Goal: Task Accomplishment & Management: Manage account settings

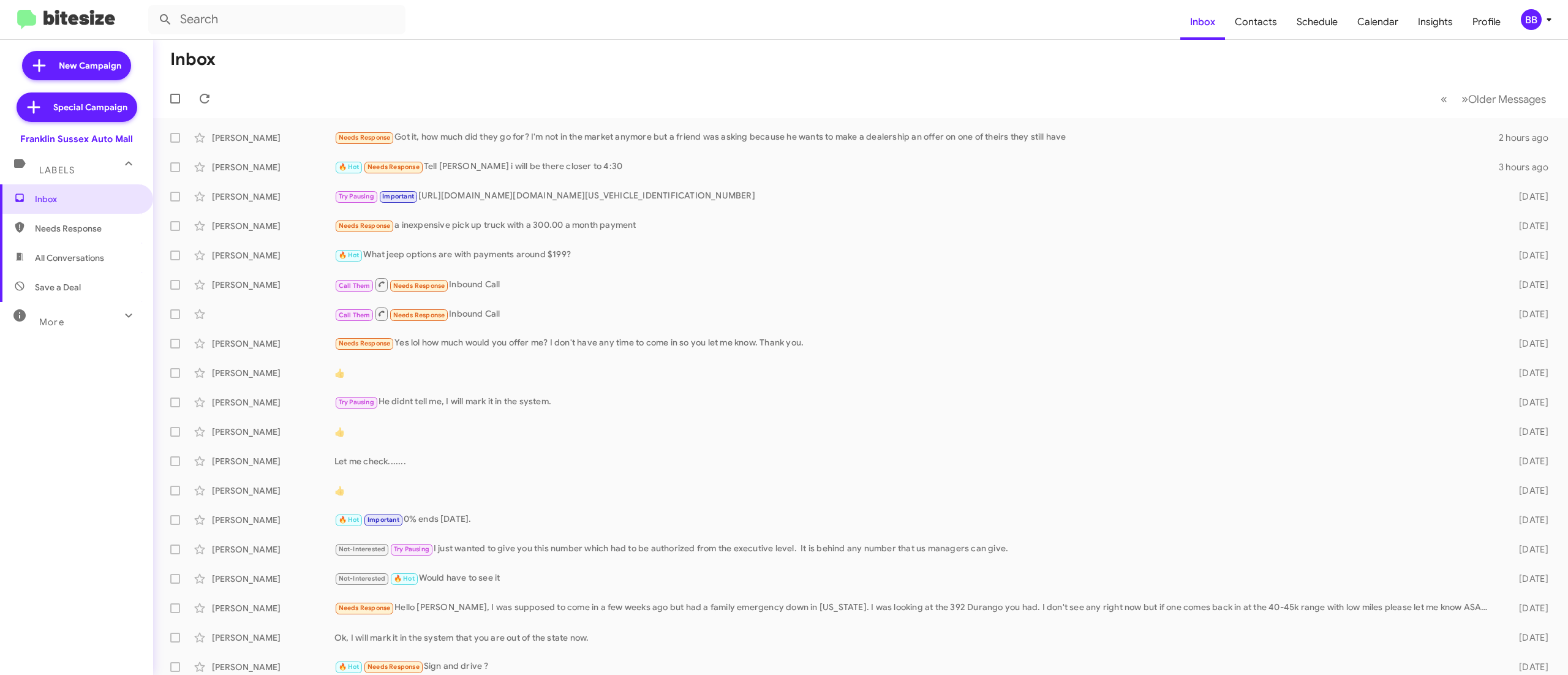
click at [1519, 29] on button "BB" at bounding box center [1532, 20] width 44 height 21
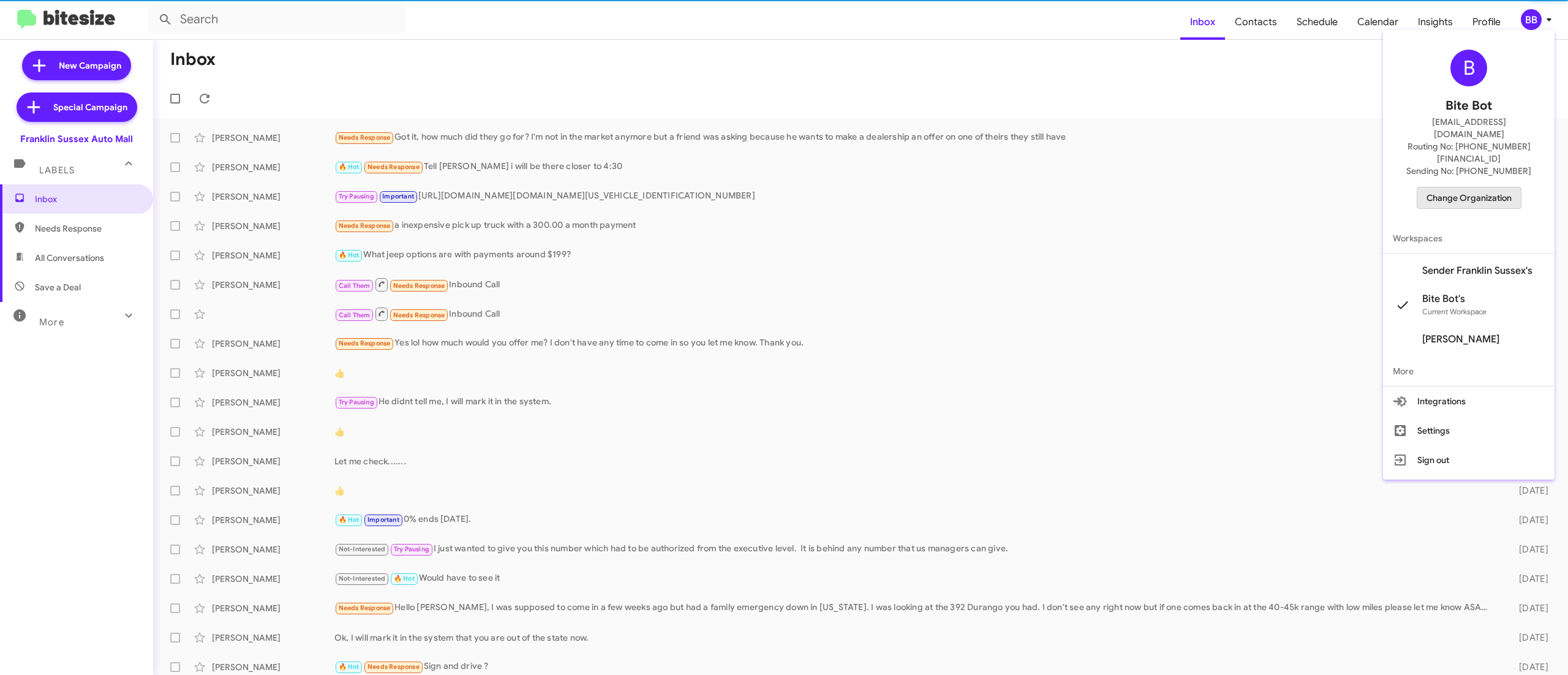
click at [1465, 188] on span "Change Organization" at bounding box center [1469, 198] width 85 height 21
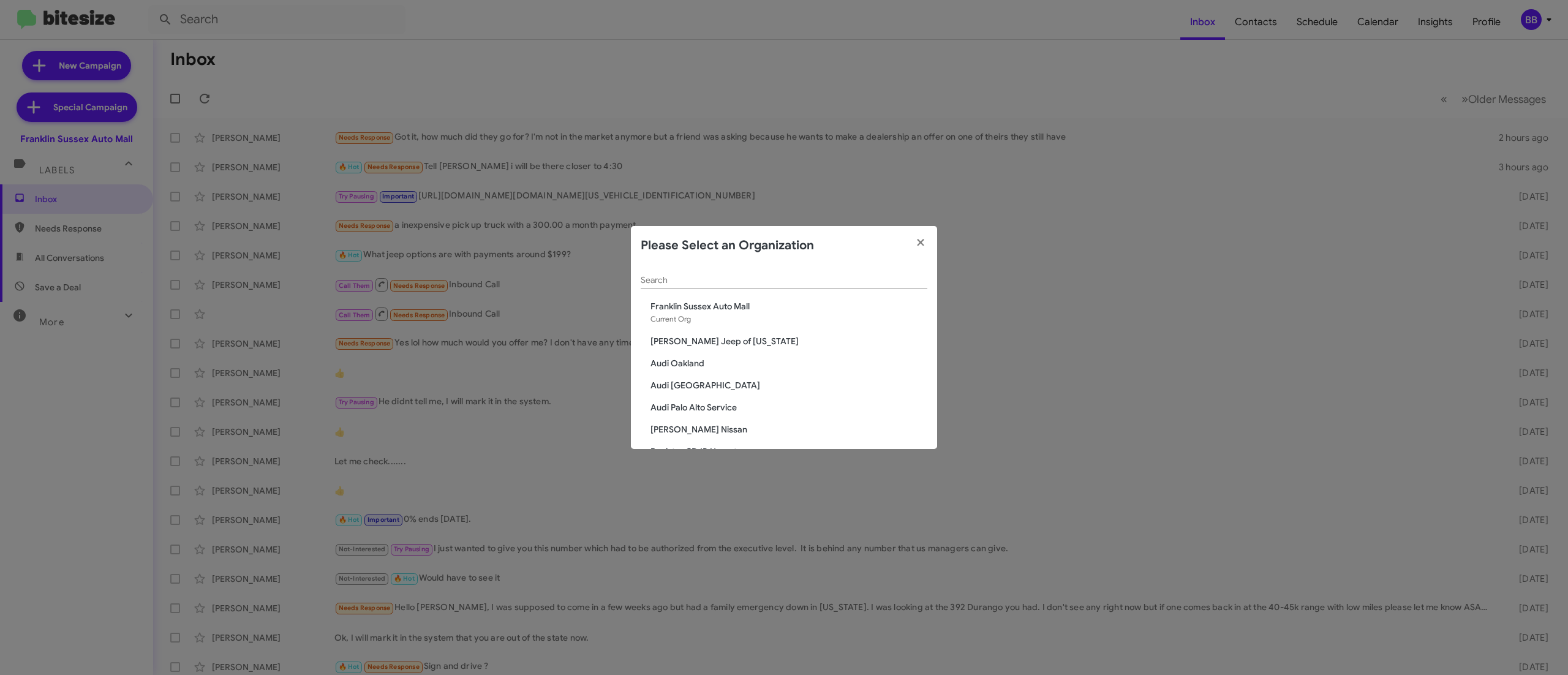
click at [733, 278] on input "Search" at bounding box center [784, 280] width 287 height 10
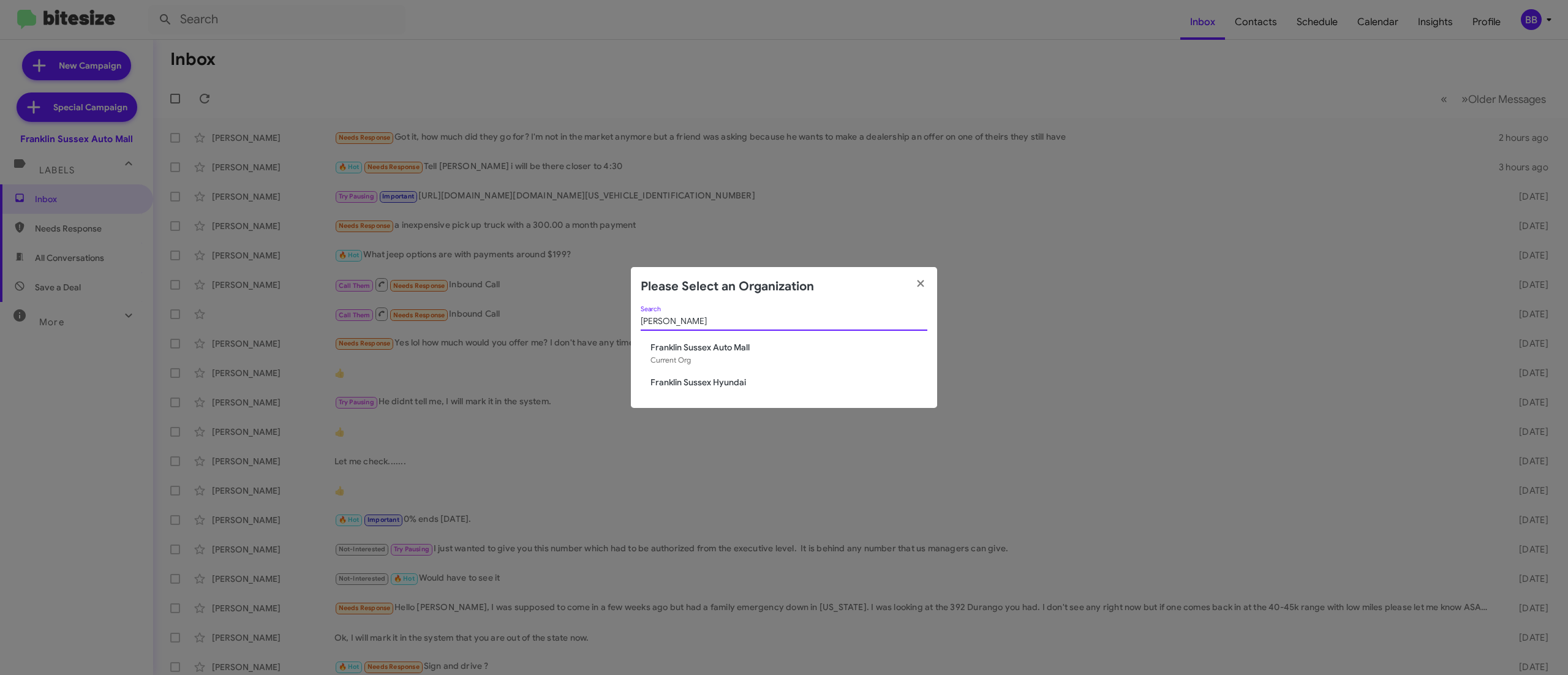
type input "frank"
click at [730, 376] on span "Franklin Sussex Hyundai" at bounding box center [789, 382] width 277 height 12
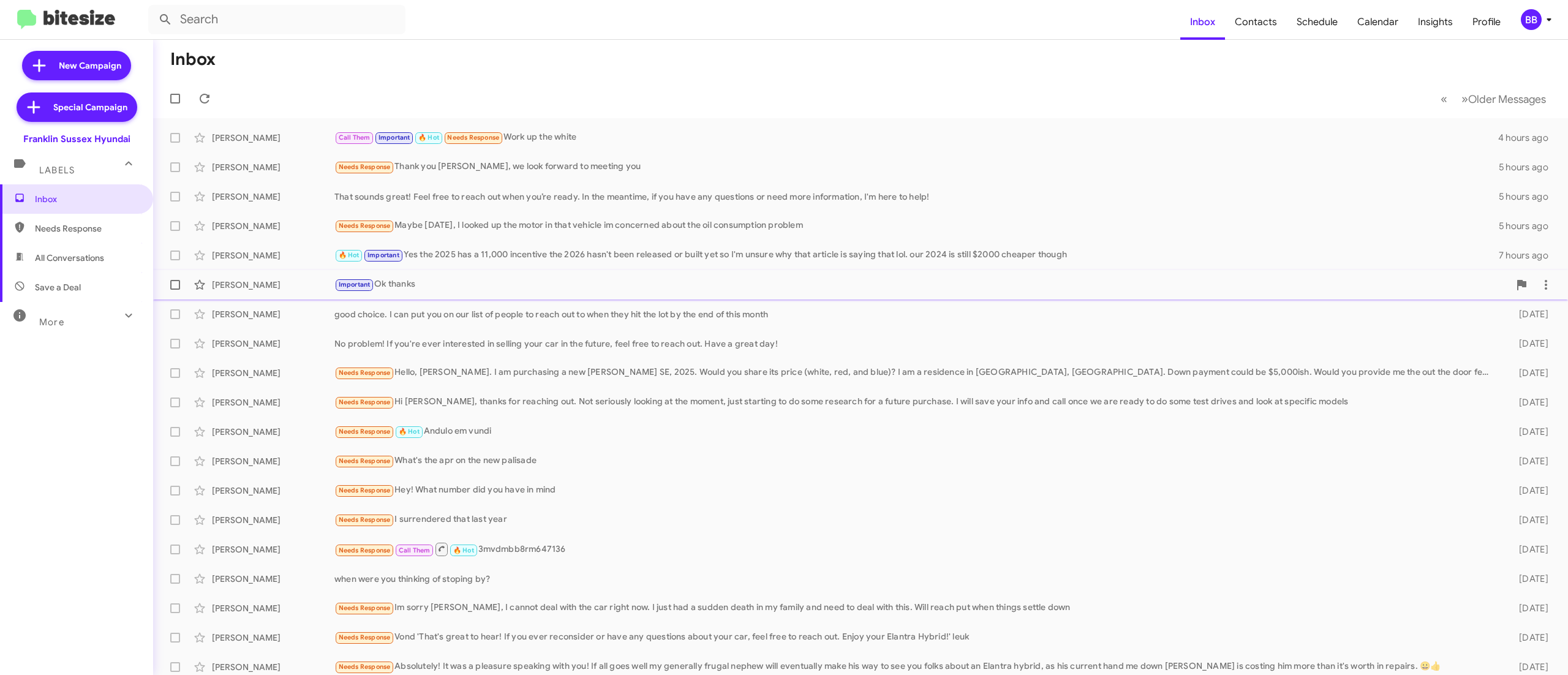
click at [545, 278] on div "Important Ok thanks" at bounding box center [922, 285] width 1175 height 14
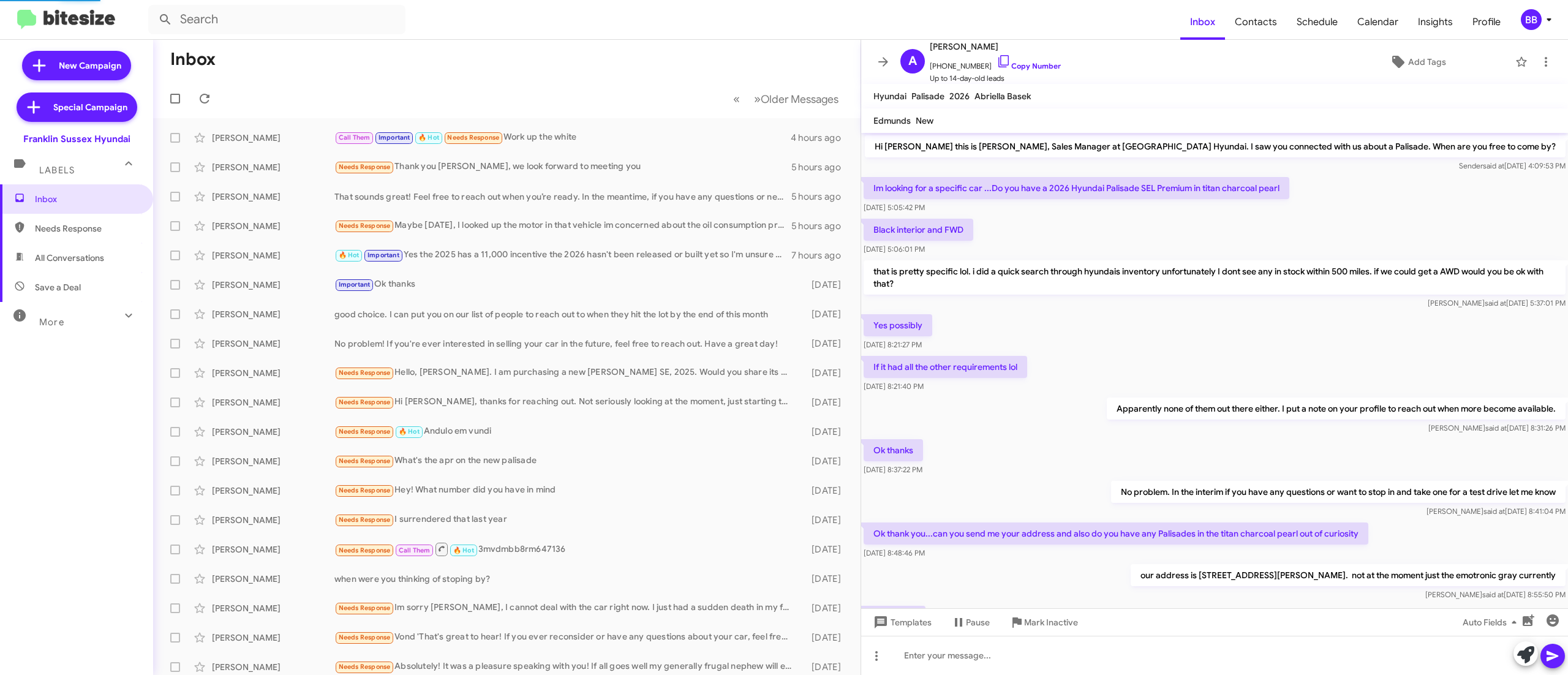
scroll to position [73, 0]
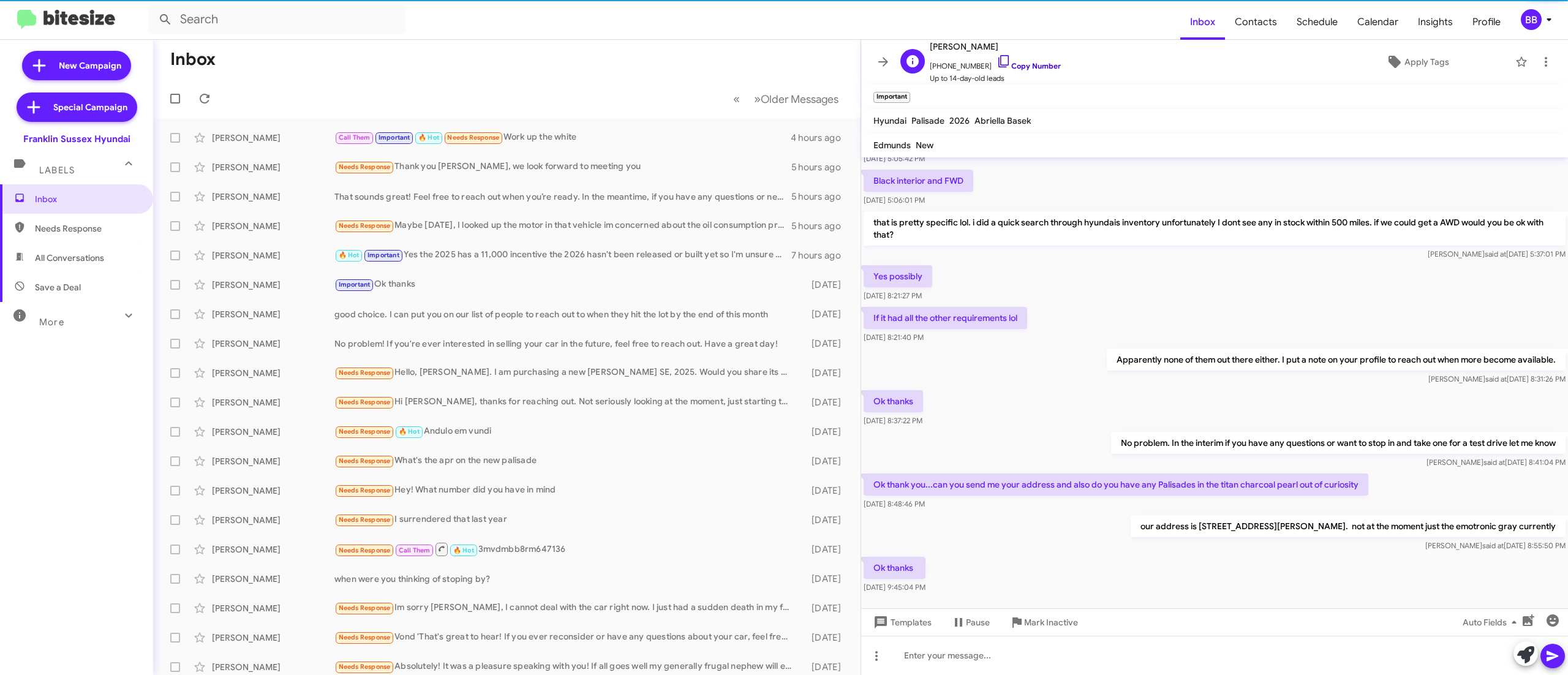
click at [1023, 65] on link "Copy Number" at bounding box center [1029, 66] width 64 height 9
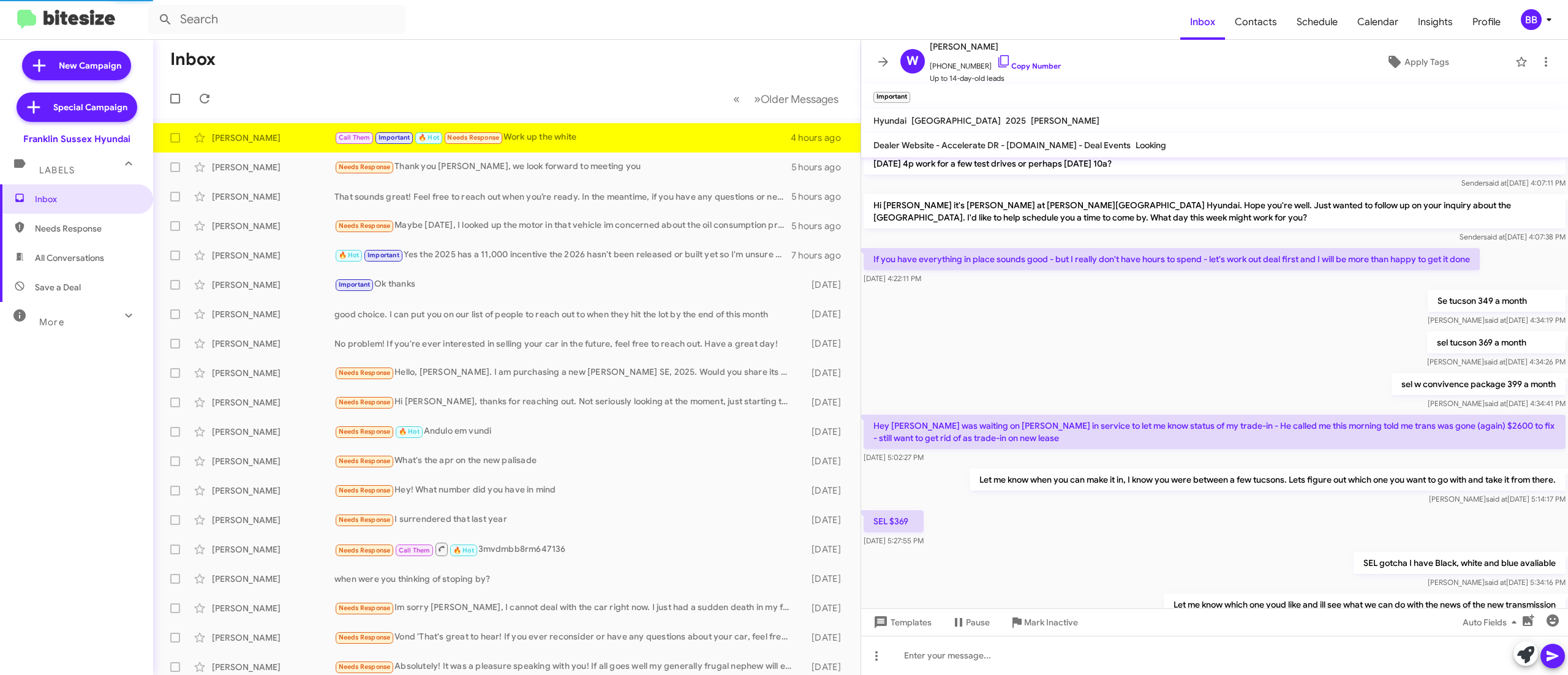
scroll to position [168, 0]
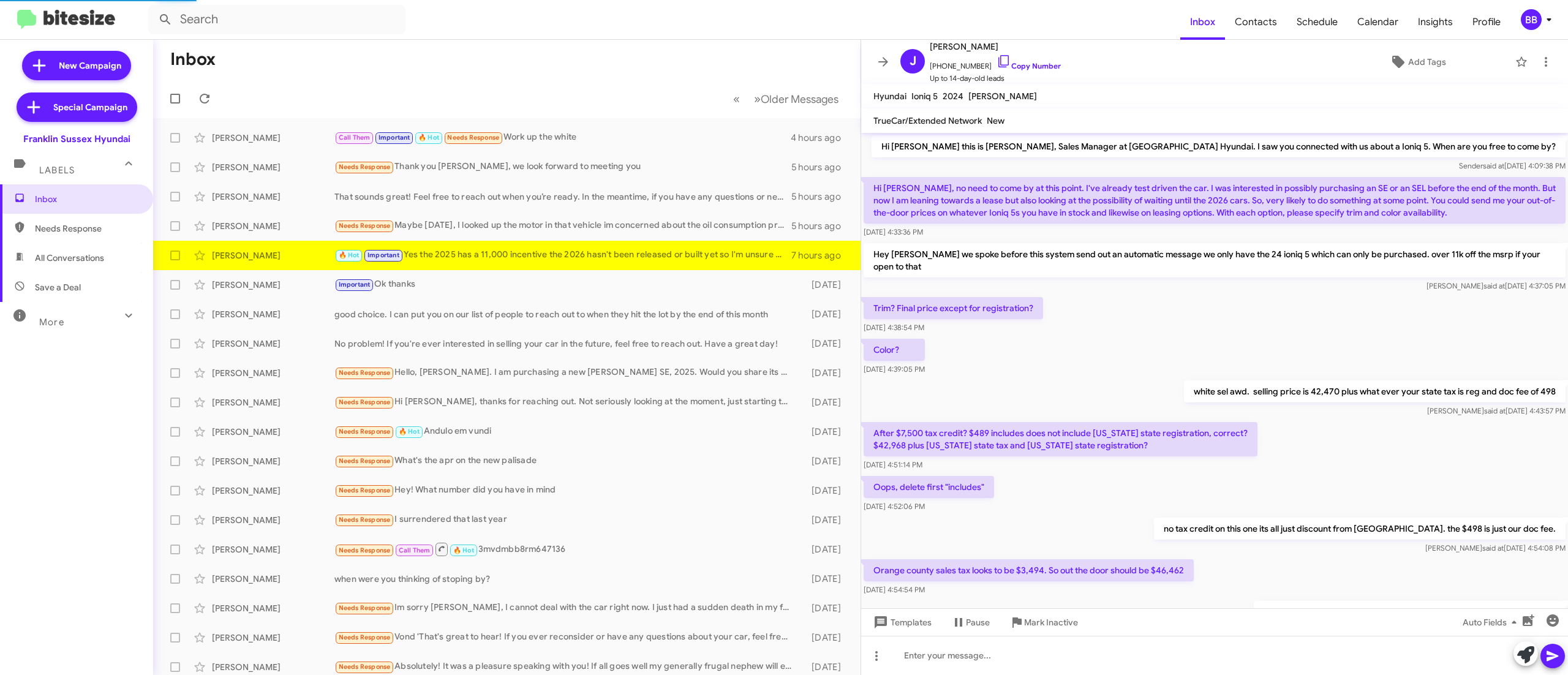
scroll to position [359, 0]
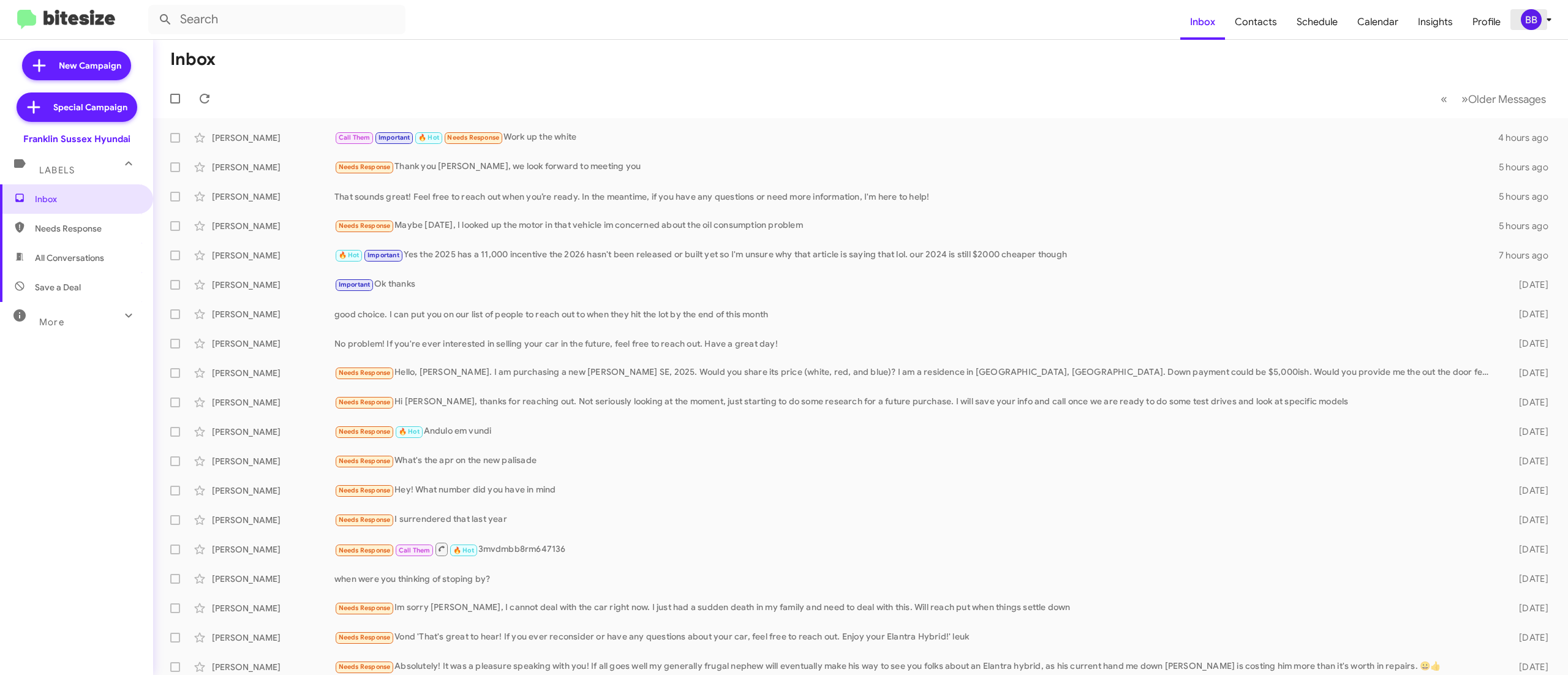
click at [1518, 17] on button "BB" at bounding box center [1532, 20] width 44 height 21
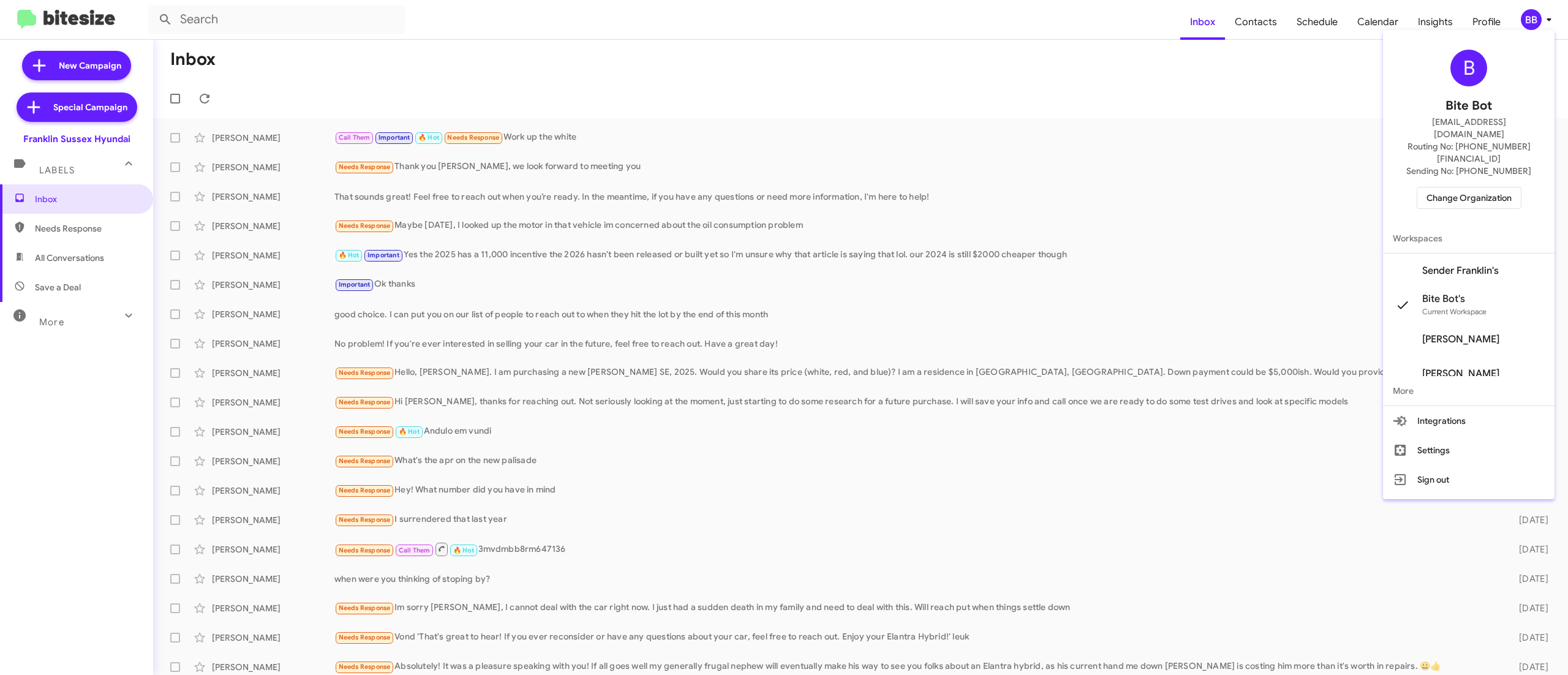
click at [1474, 188] on span "Change Organization" at bounding box center [1469, 198] width 85 height 21
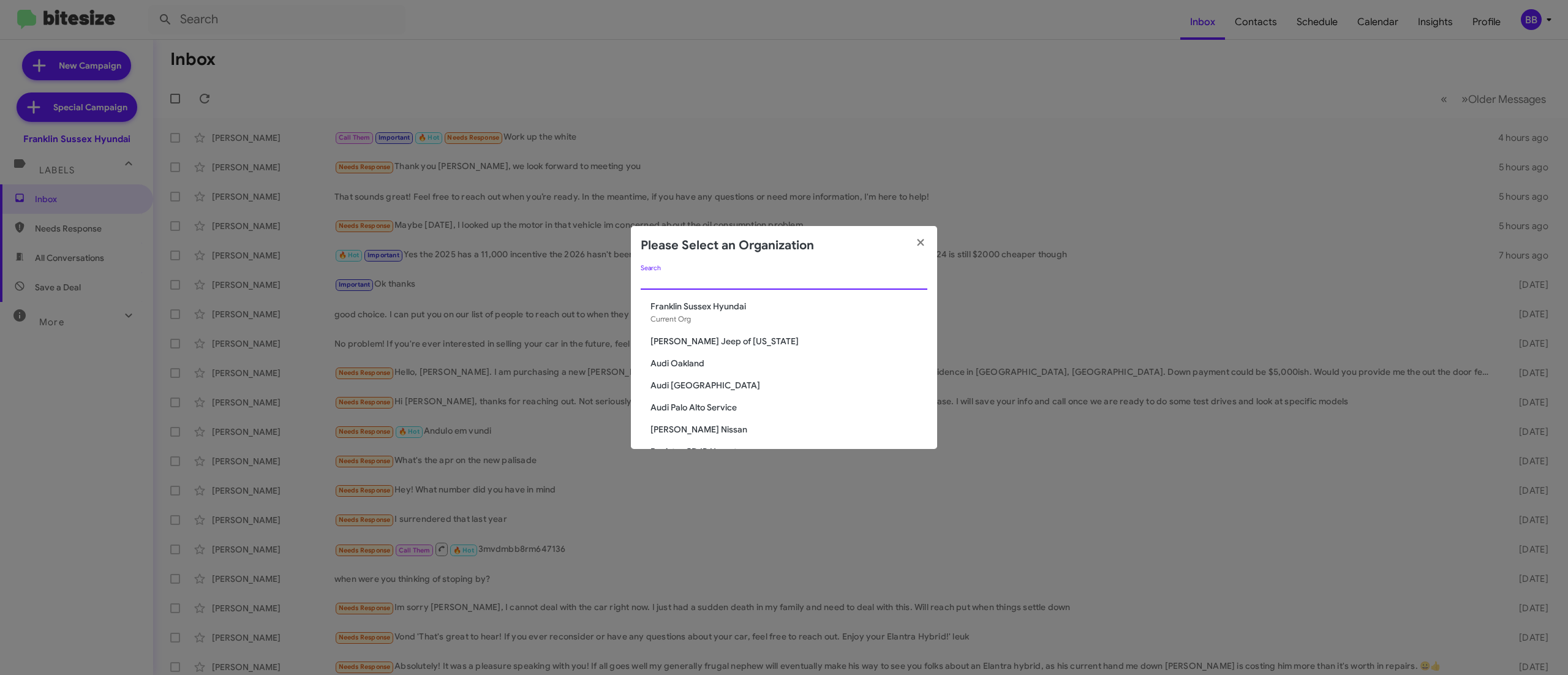
click at [748, 283] on input "Search" at bounding box center [784, 280] width 287 height 10
type input "niel"
click at [699, 327] on span "Nielsen Chevrolet" at bounding box center [789, 328] width 277 height 12
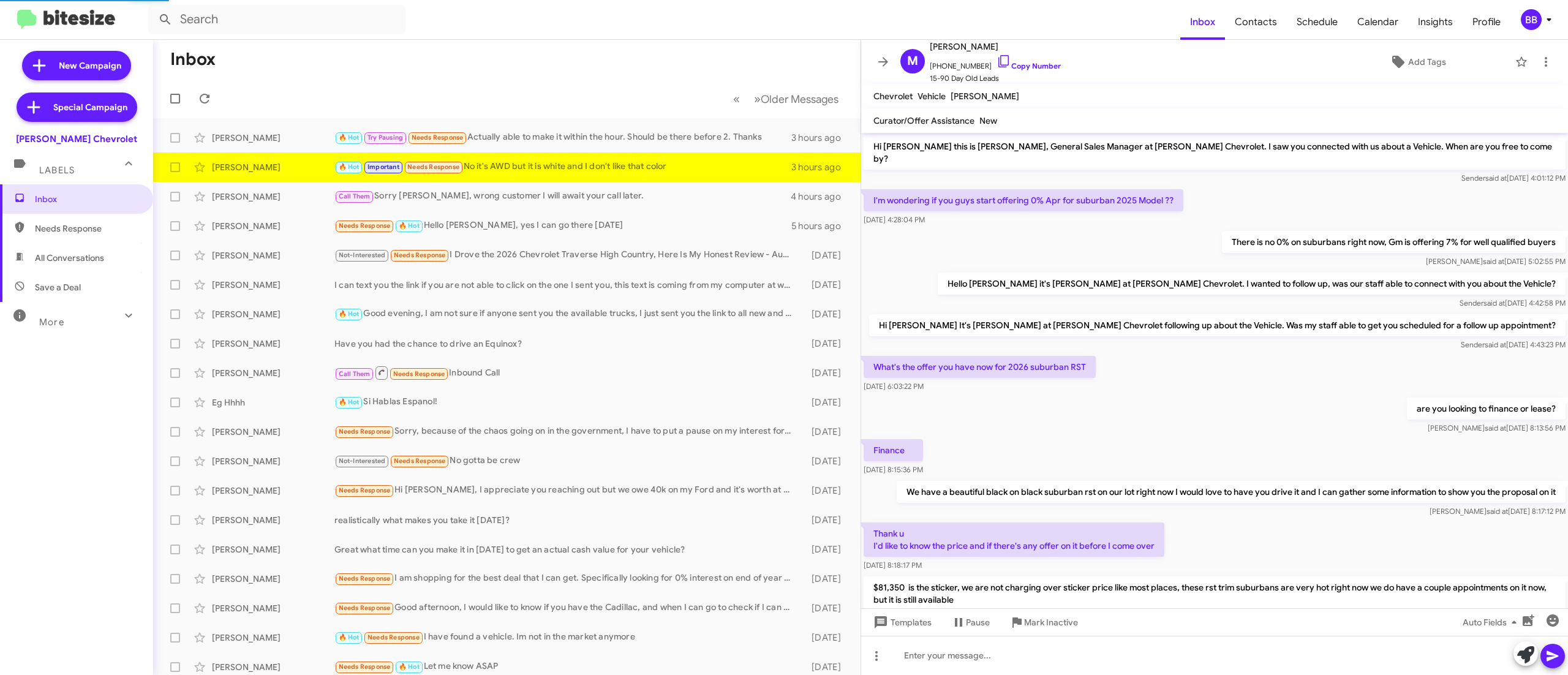
scroll to position [391, 0]
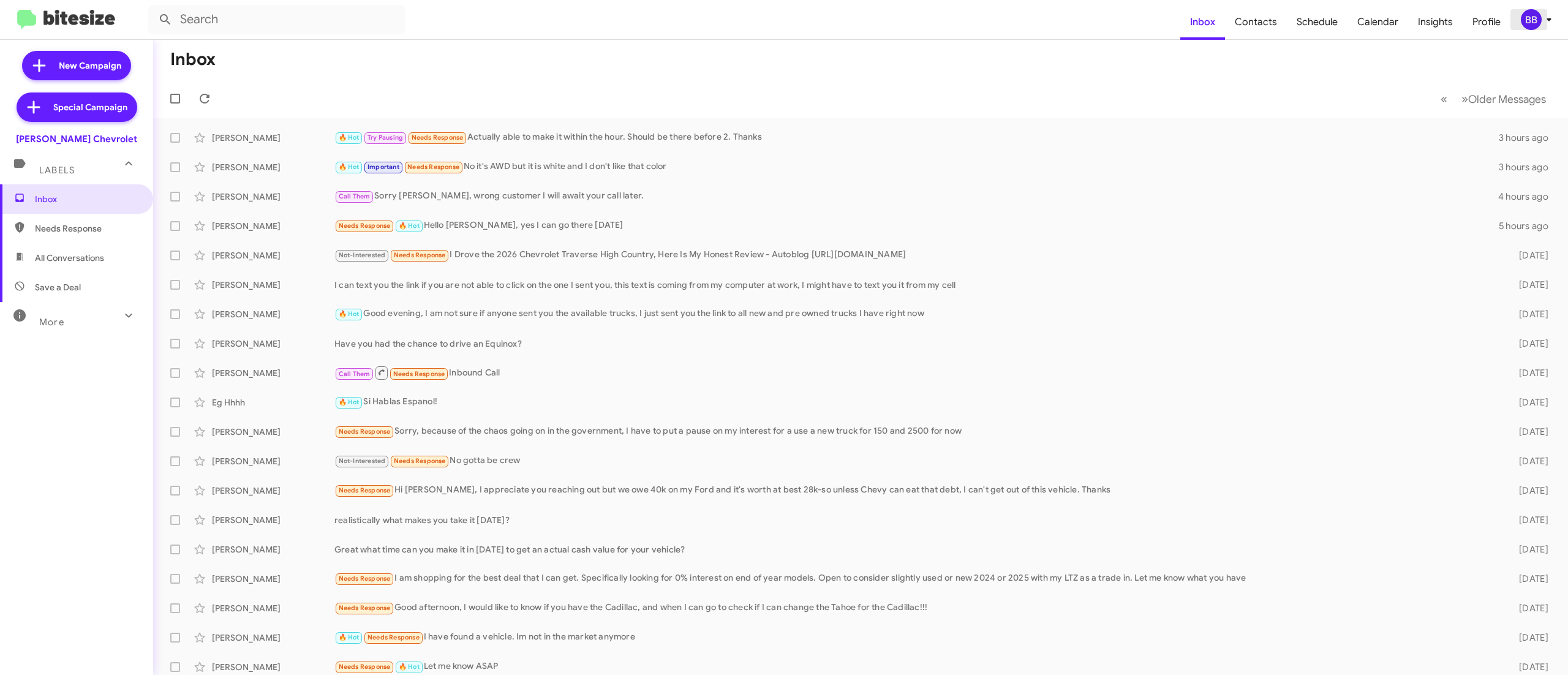
click at [1526, 12] on div "BB" at bounding box center [1531, 20] width 21 height 21
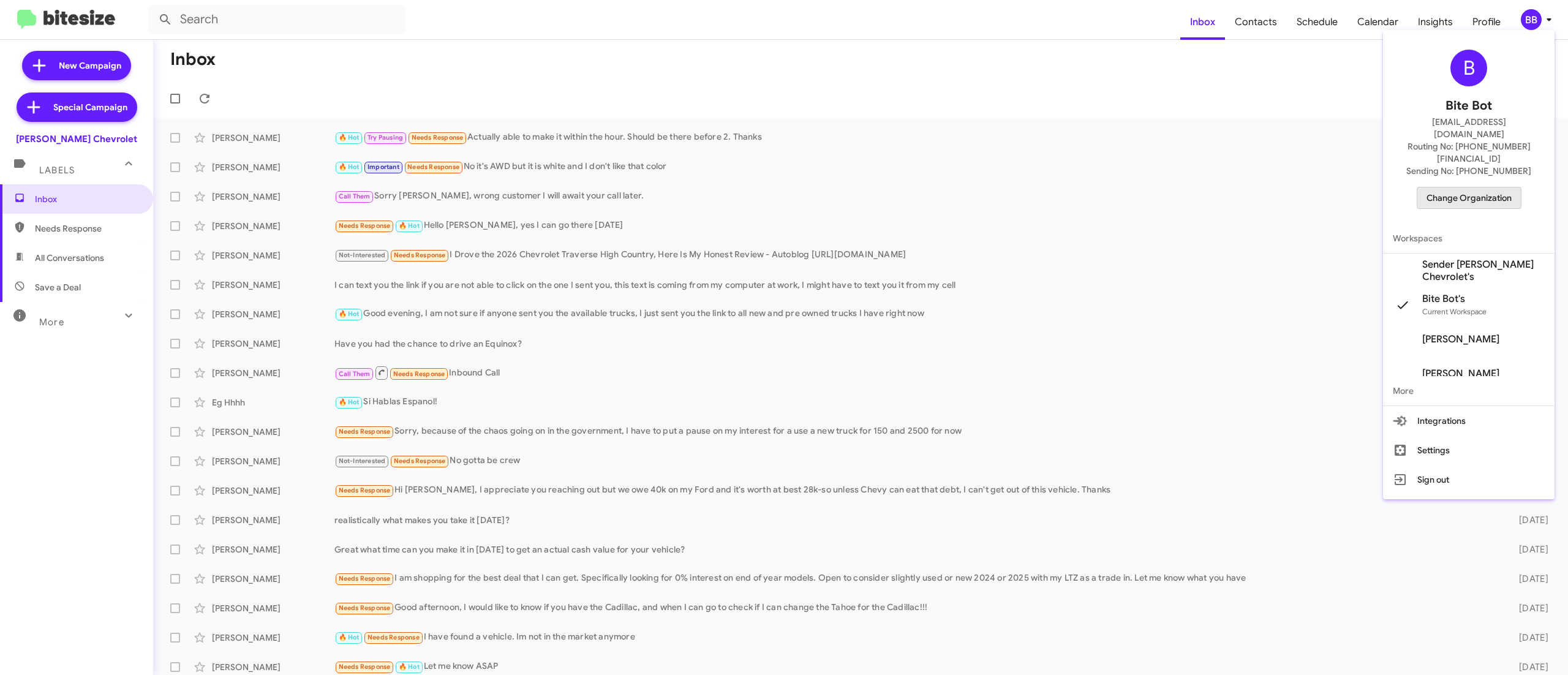
click at [1447, 188] on span "Change Organization" at bounding box center [1469, 198] width 85 height 21
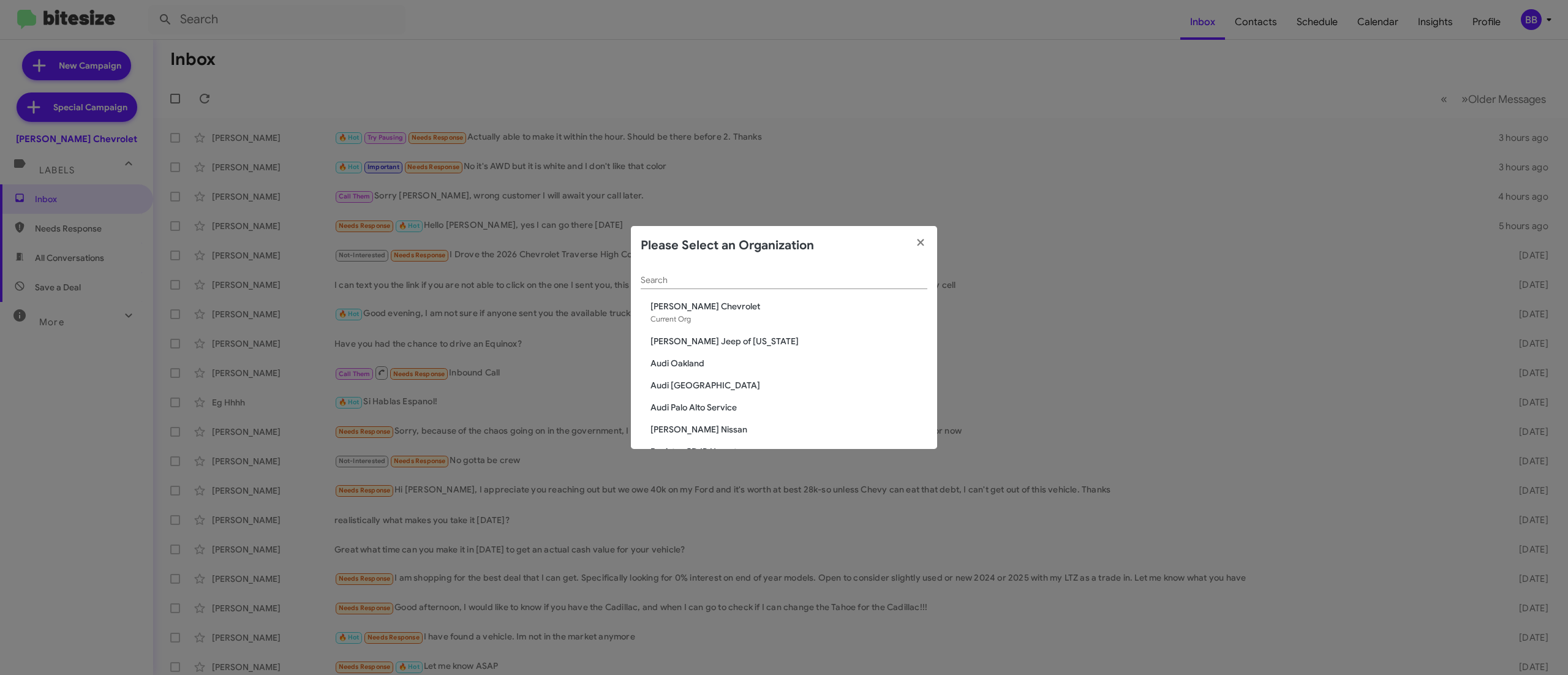
click at [812, 283] on input "Search" at bounding box center [784, 280] width 287 height 10
type input "niel"
click at [750, 361] on span "[PERSON_NAME] Dodge Chrysler Jeep" at bounding box center [789, 363] width 277 height 12
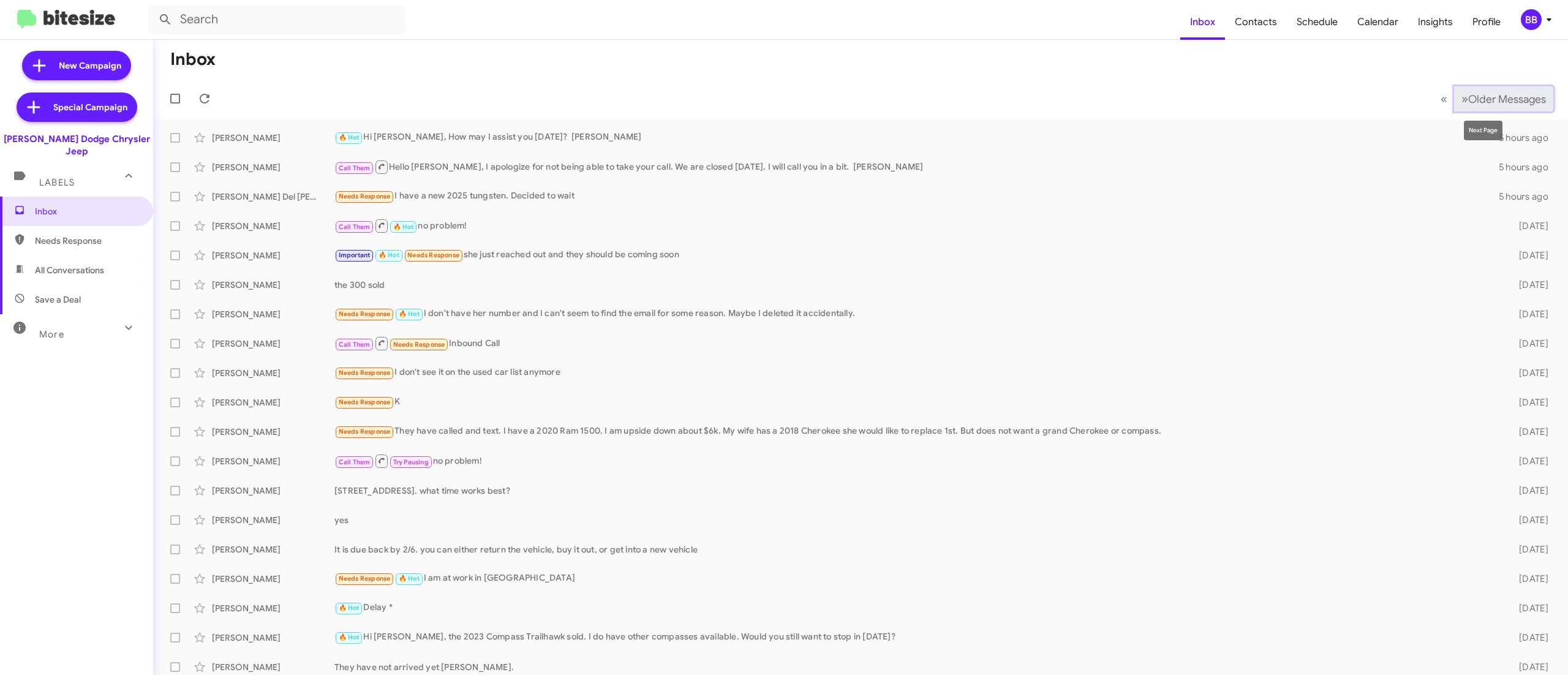
click at [1473, 93] on span "Older Messages" at bounding box center [1507, 99] width 78 height 14
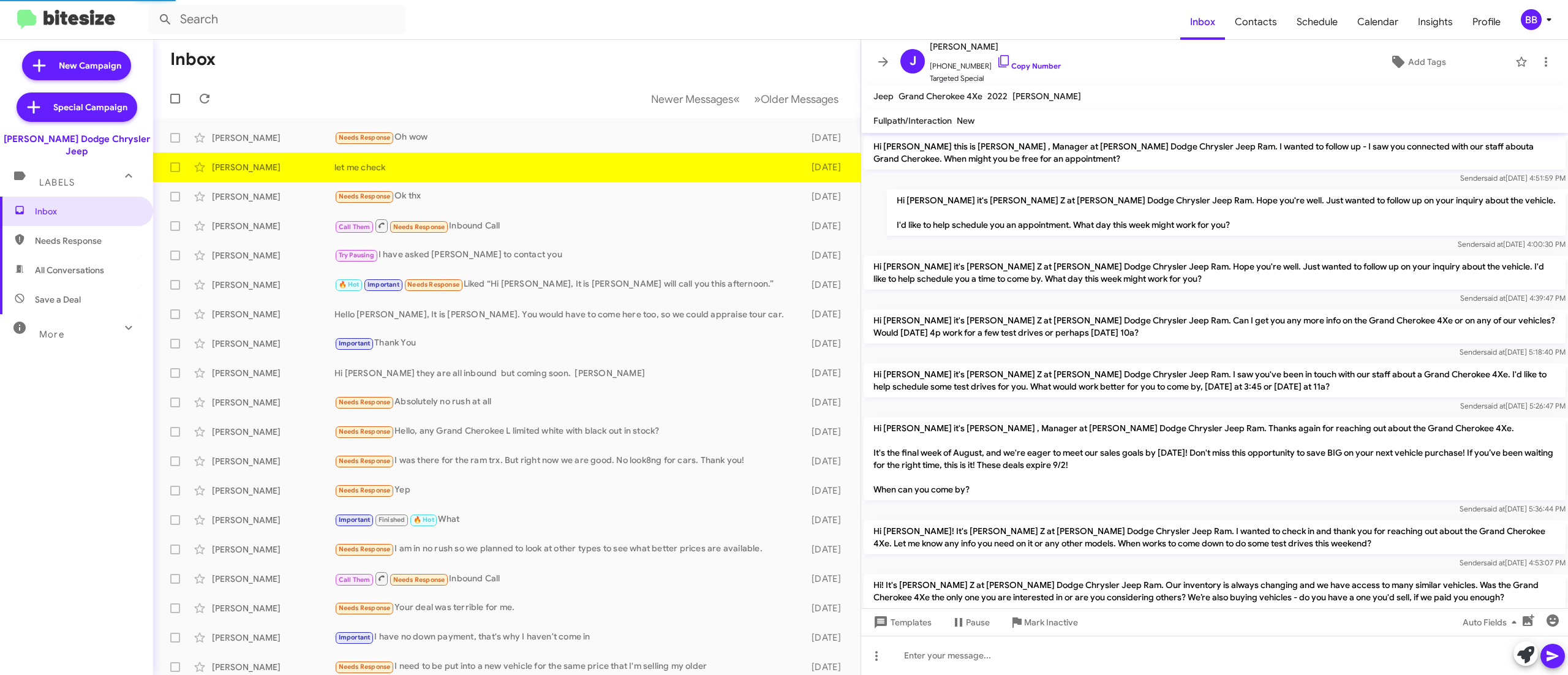
scroll to position [856, 0]
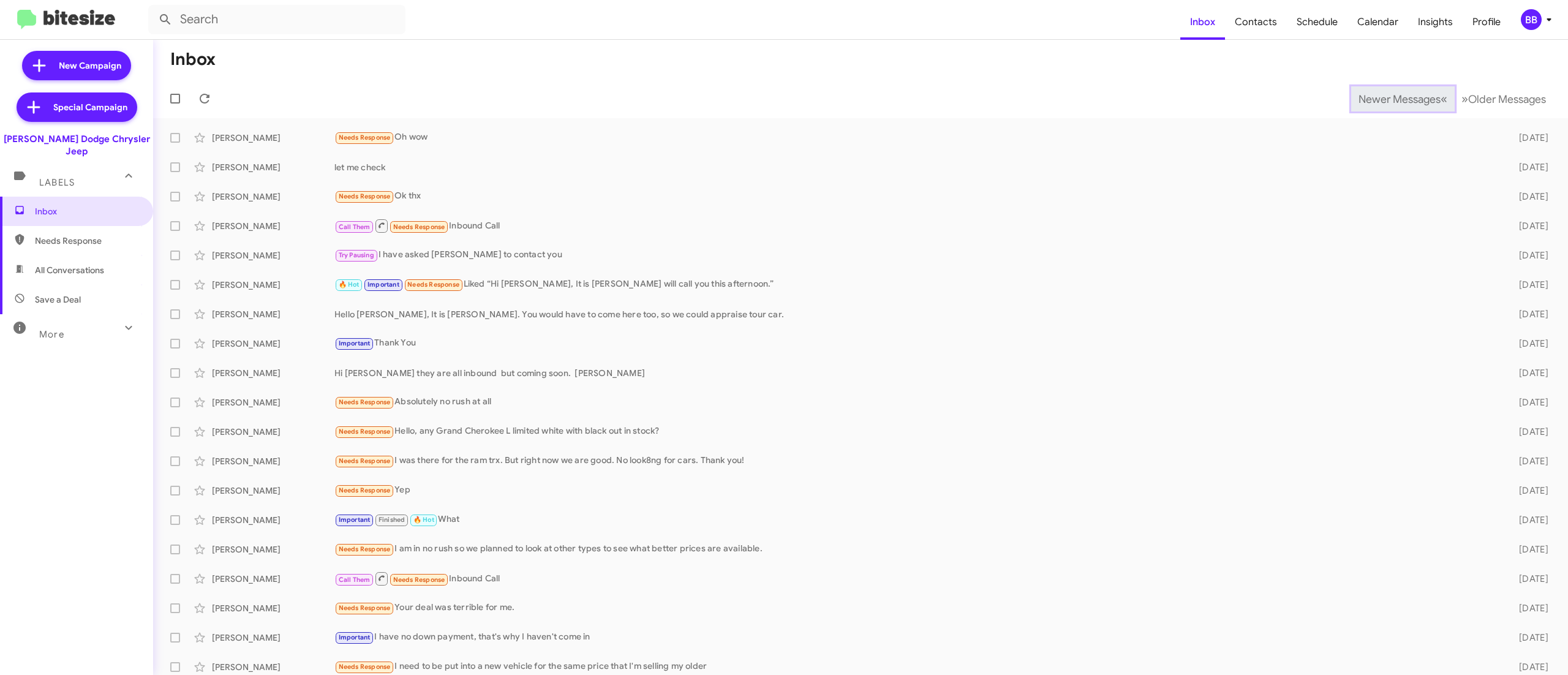
click at [1373, 98] on span "Newer Messages" at bounding box center [1400, 99] width 82 height 14
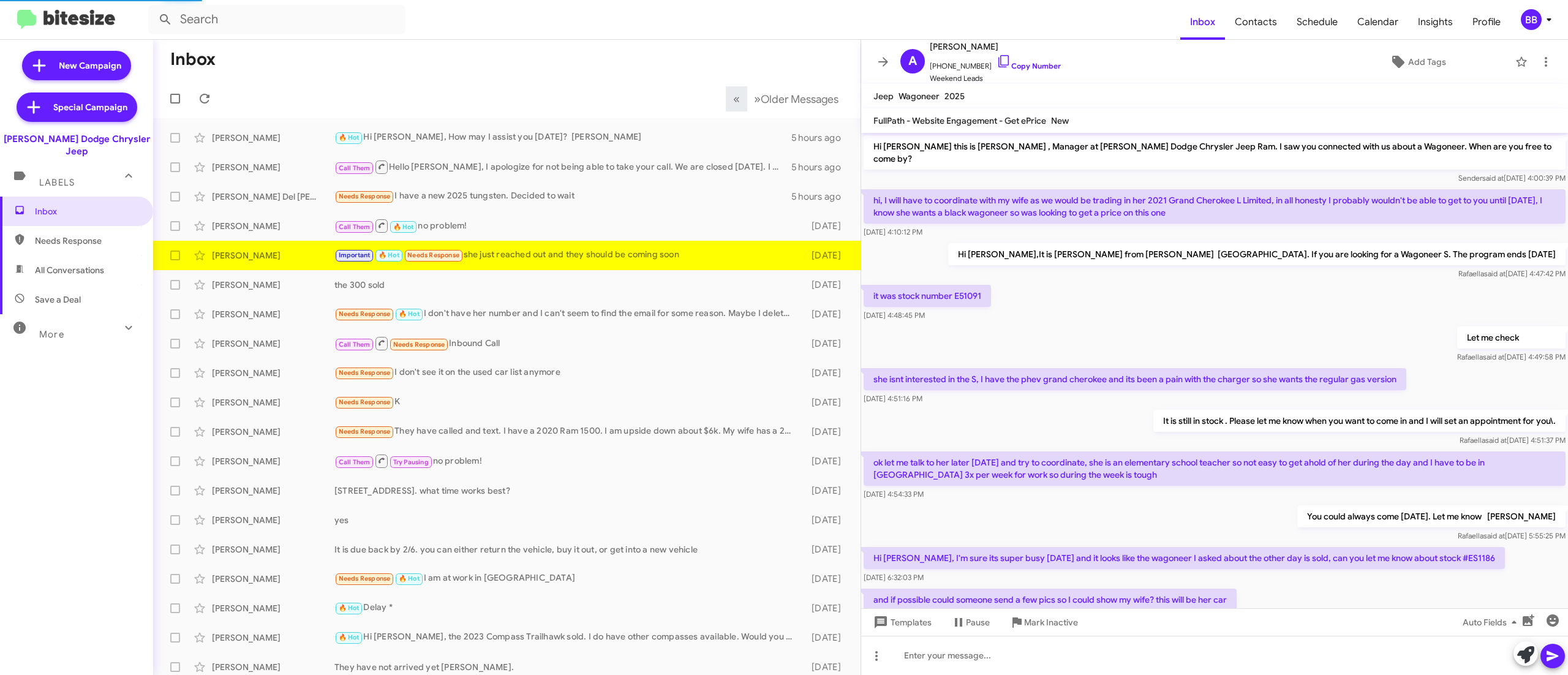
scroll to position [350, 0]
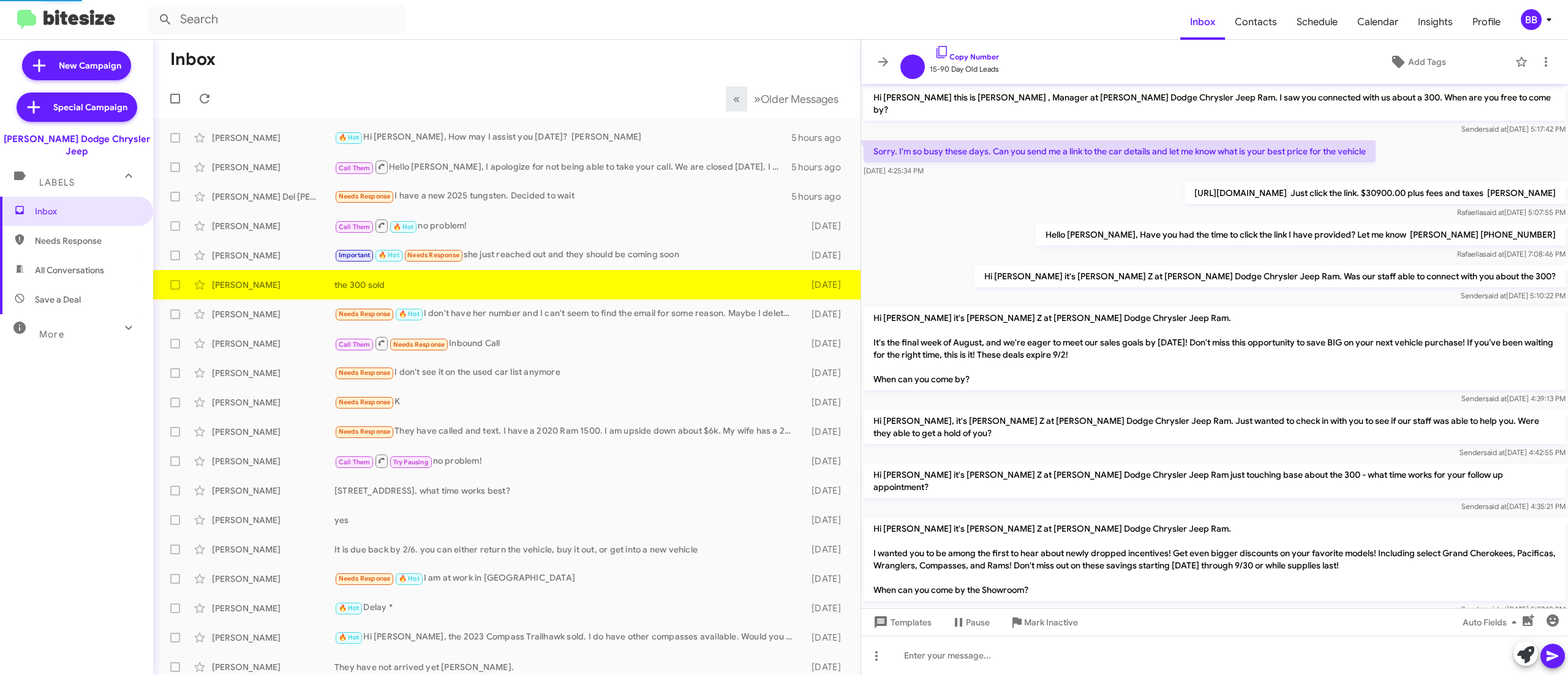
scroll to position [469, 0]
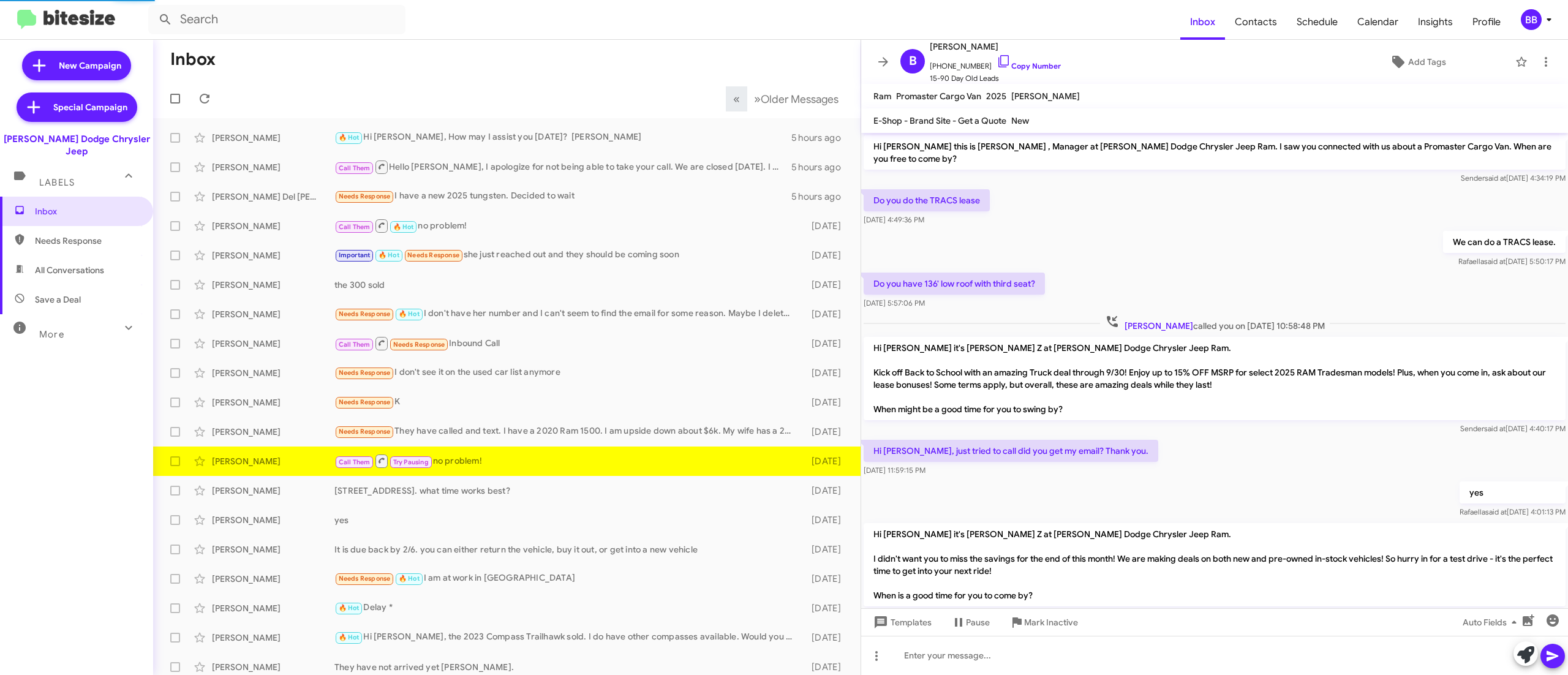
scroll to position [223, 0]
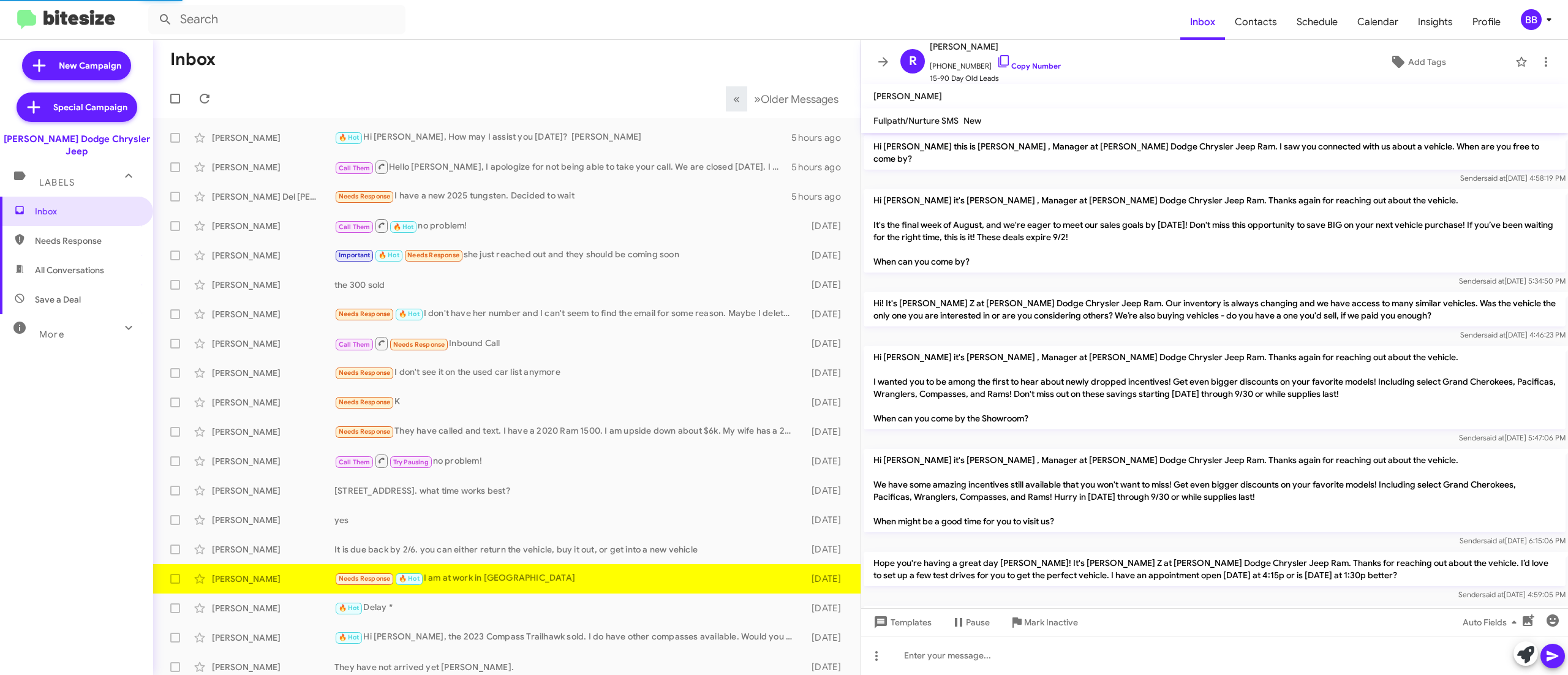
scroll to position [290, 0]
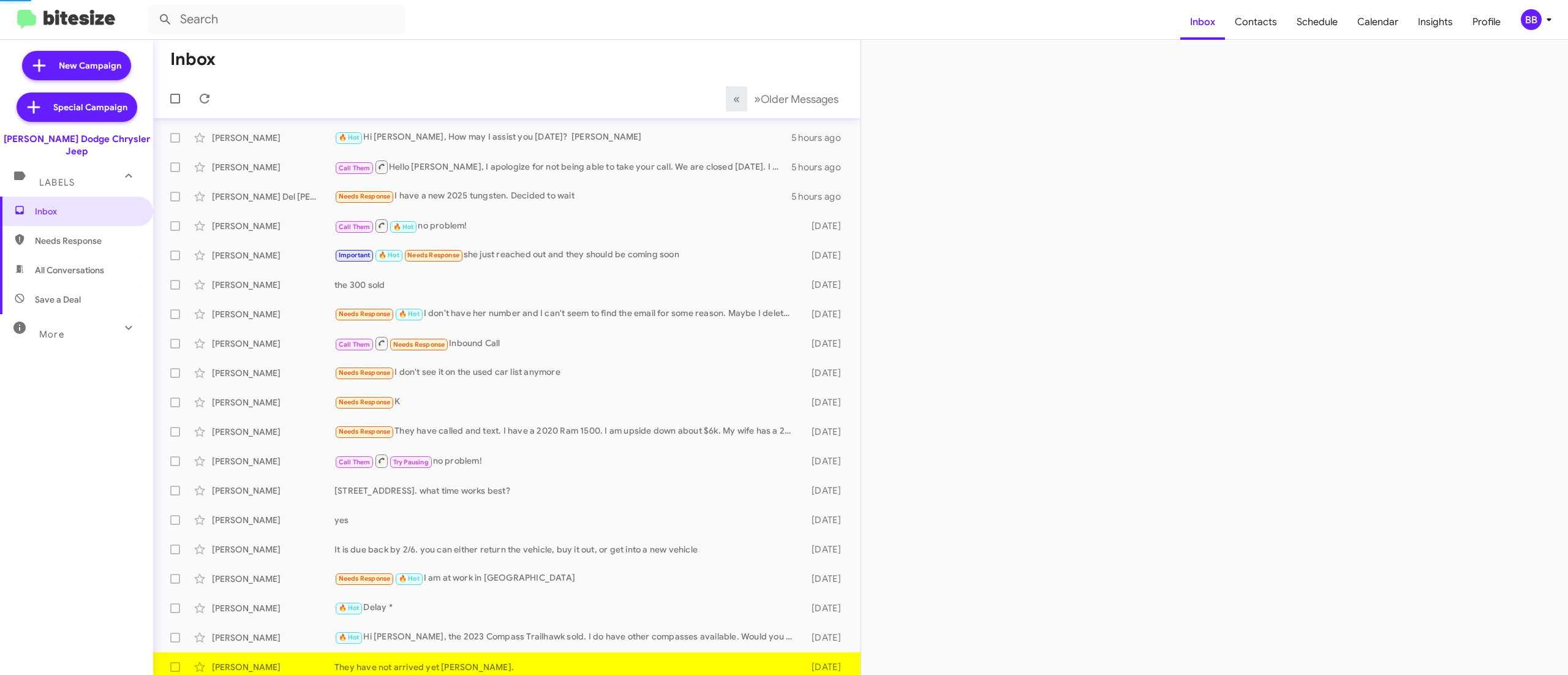
scroll to position [7, 0]
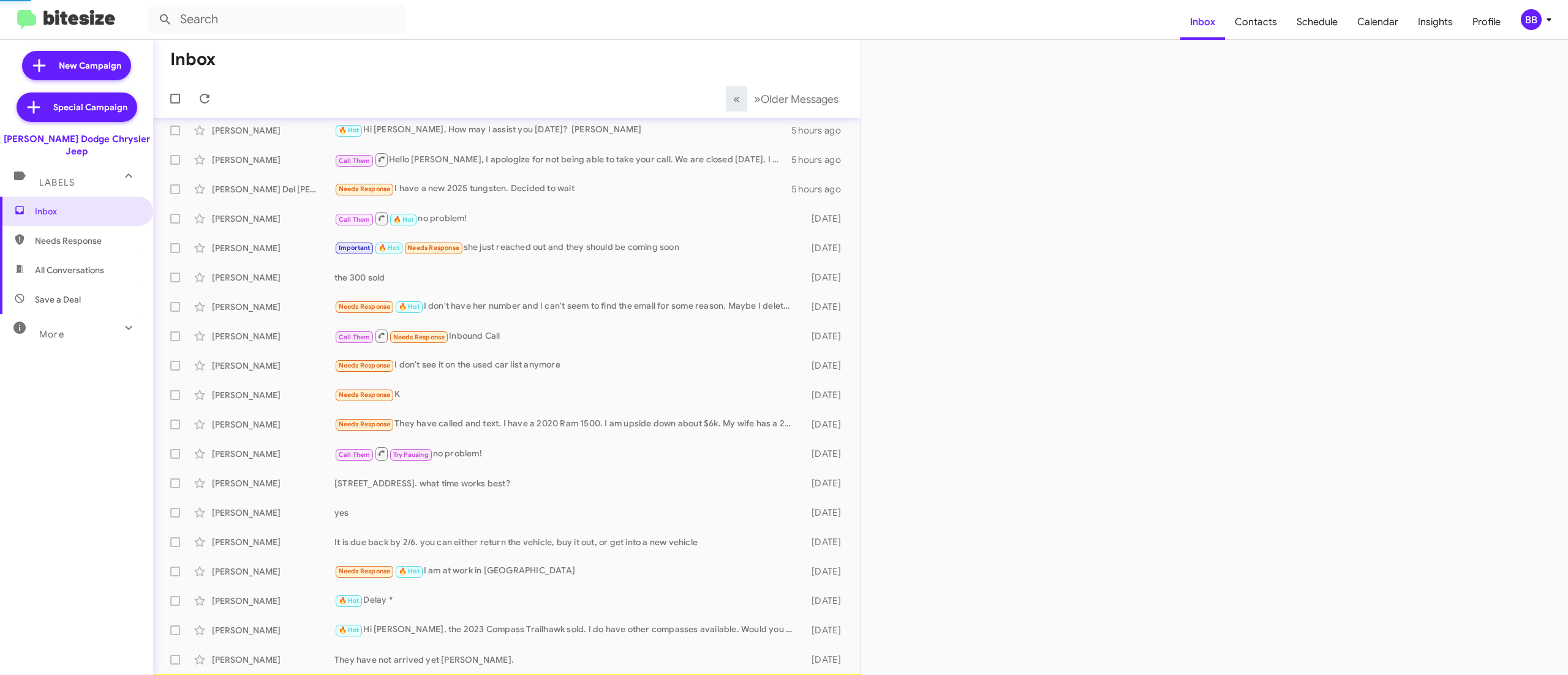
scroll to position [37, 0]
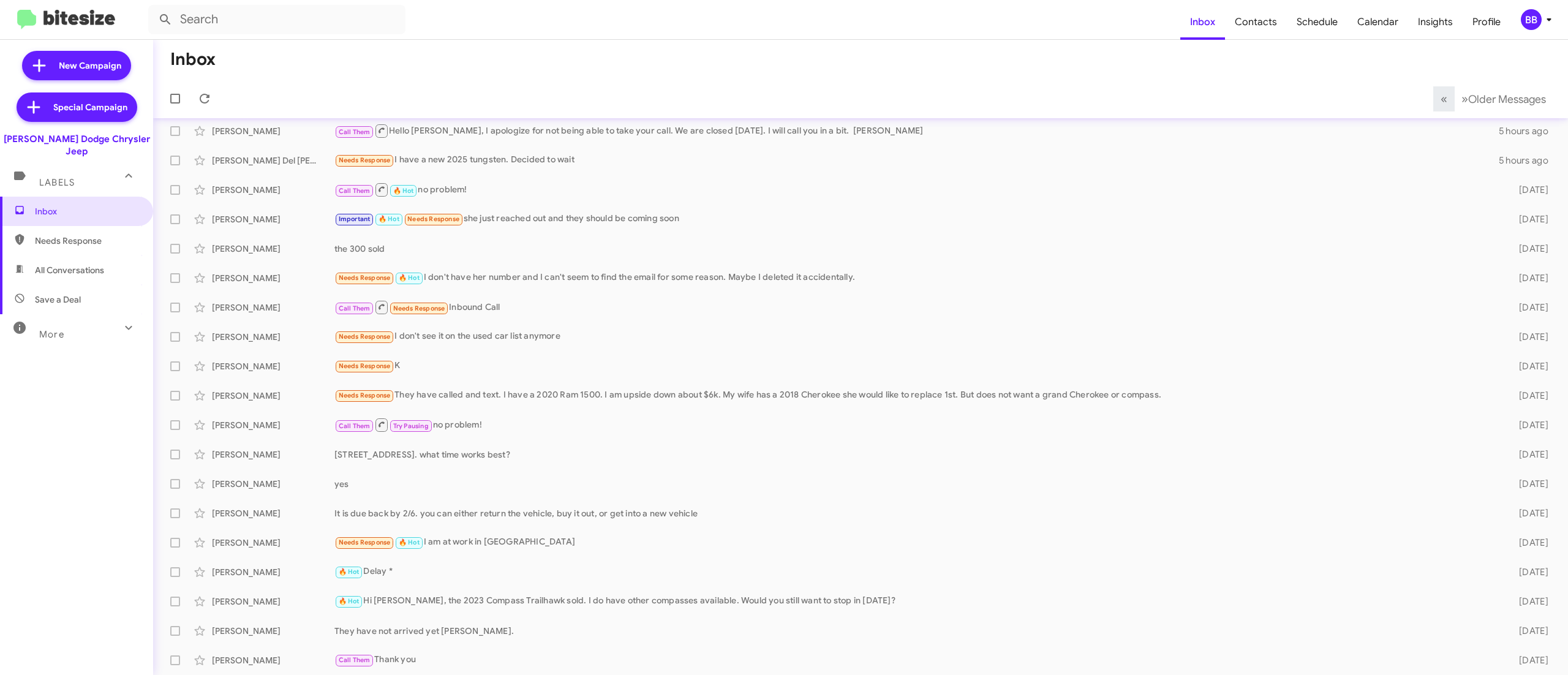
click at [1522, 24] on div "BB" at bounding box center [1531, 20] width 21 height 21
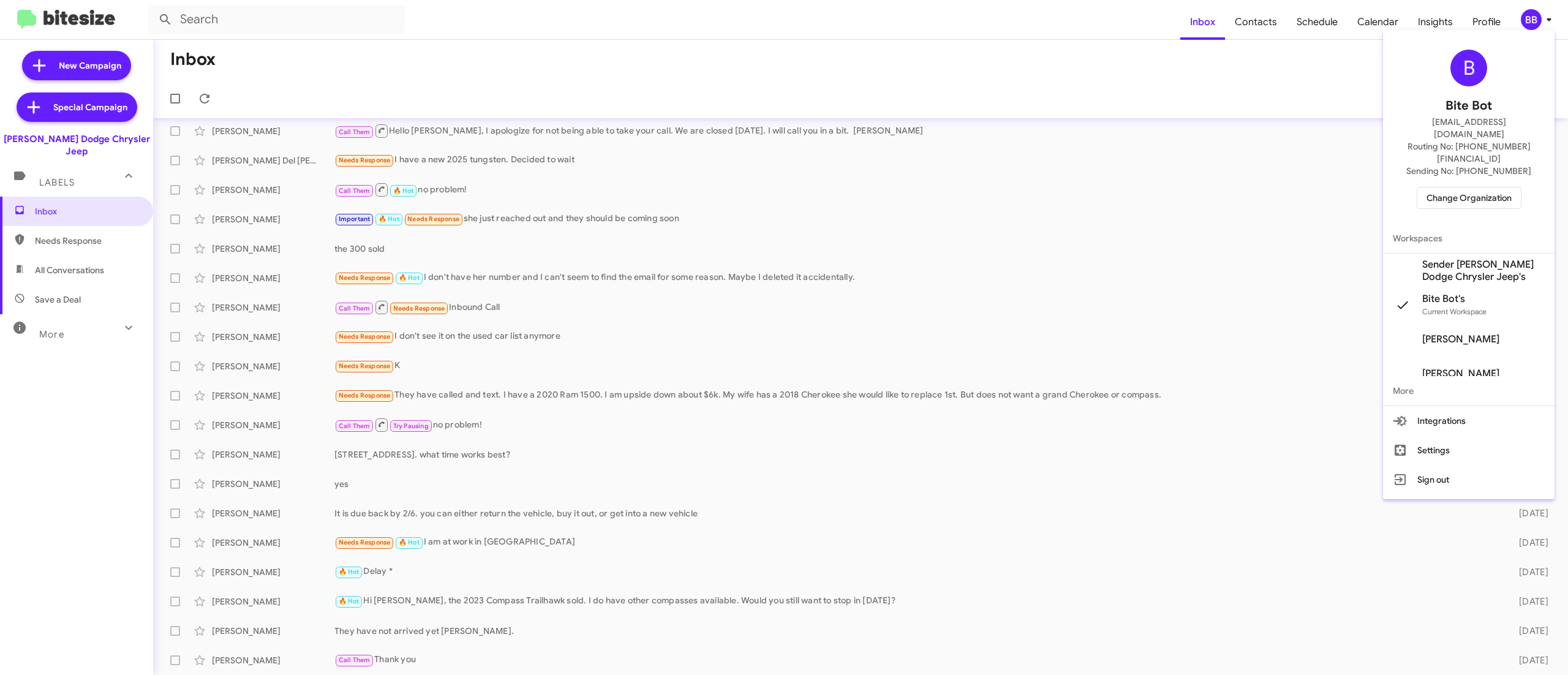
click at [1461, 188] on span "Change Organization" at bounding box center [1469, 198] width 85 height 21
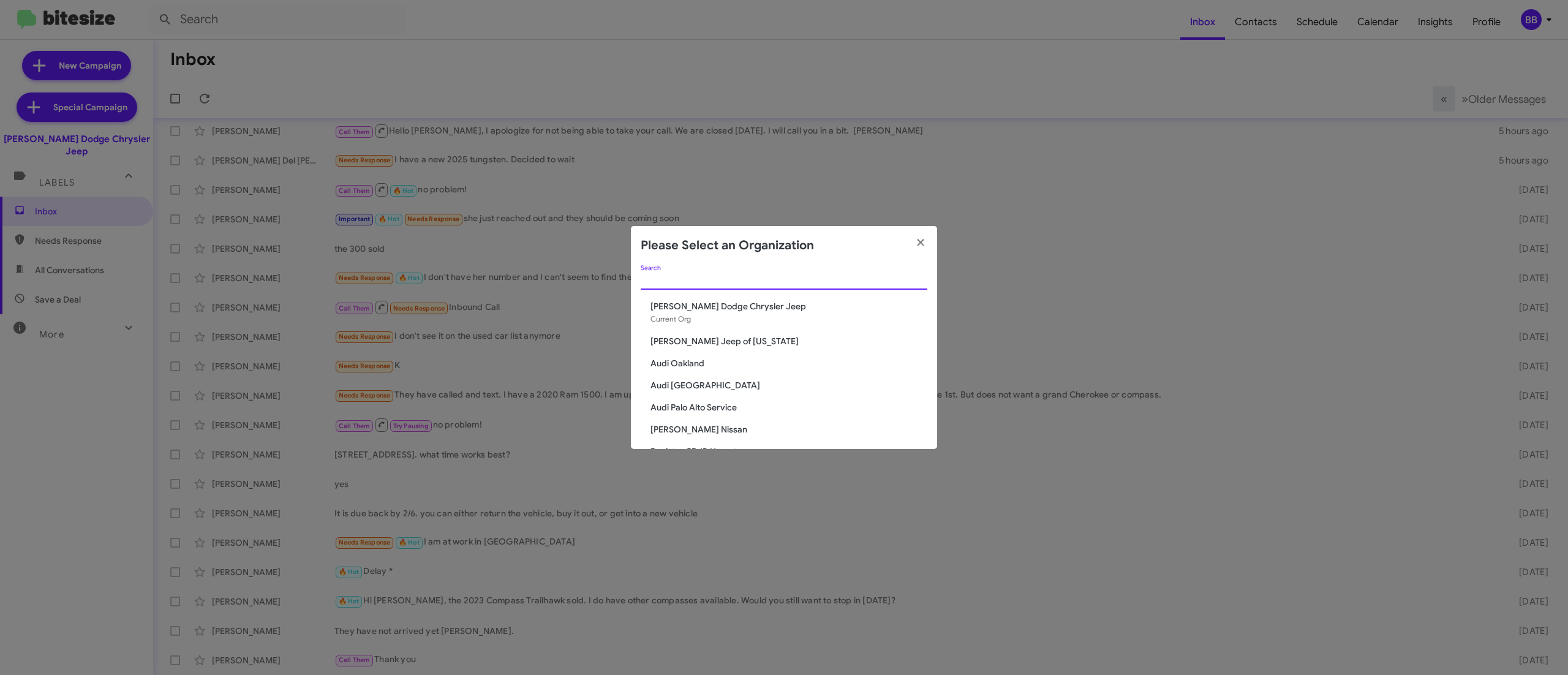
click at [697, 279] on input "Search" at bounding box center [784, 280] width 287 height 10
type input "niels"
click at [722, 406] on span "Nielsen Kia of Newton" at bounding box center [789, 407] width 277 height 12
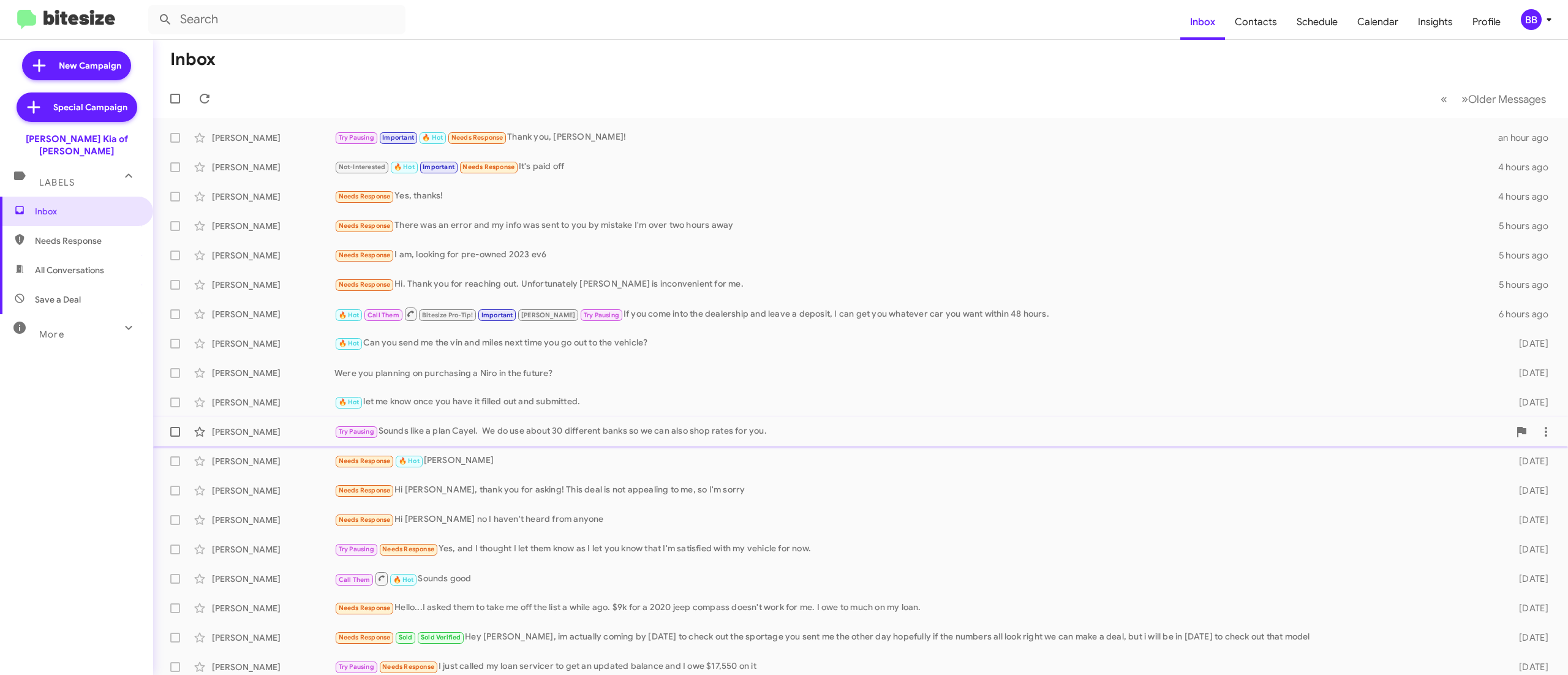
scroll to position [37, 0]
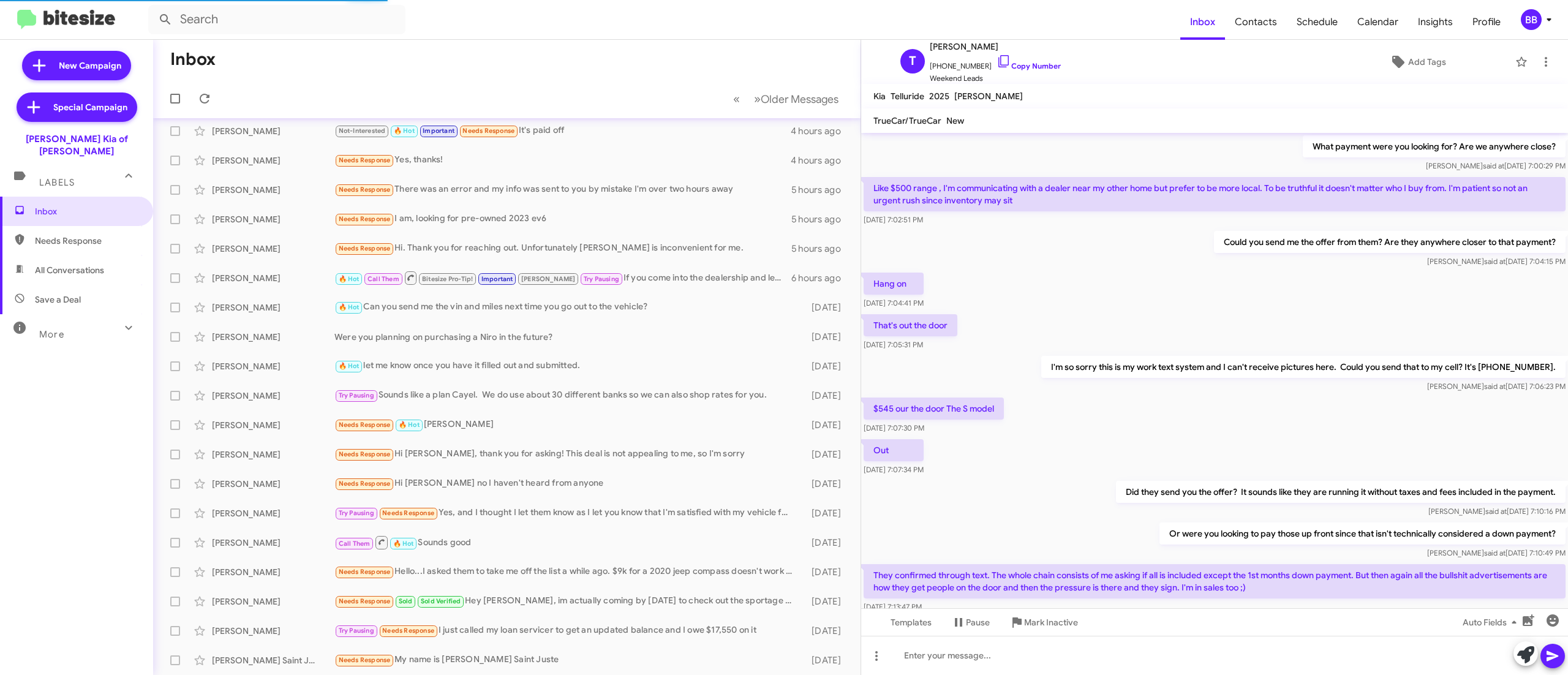
scroll to position [529, 0]
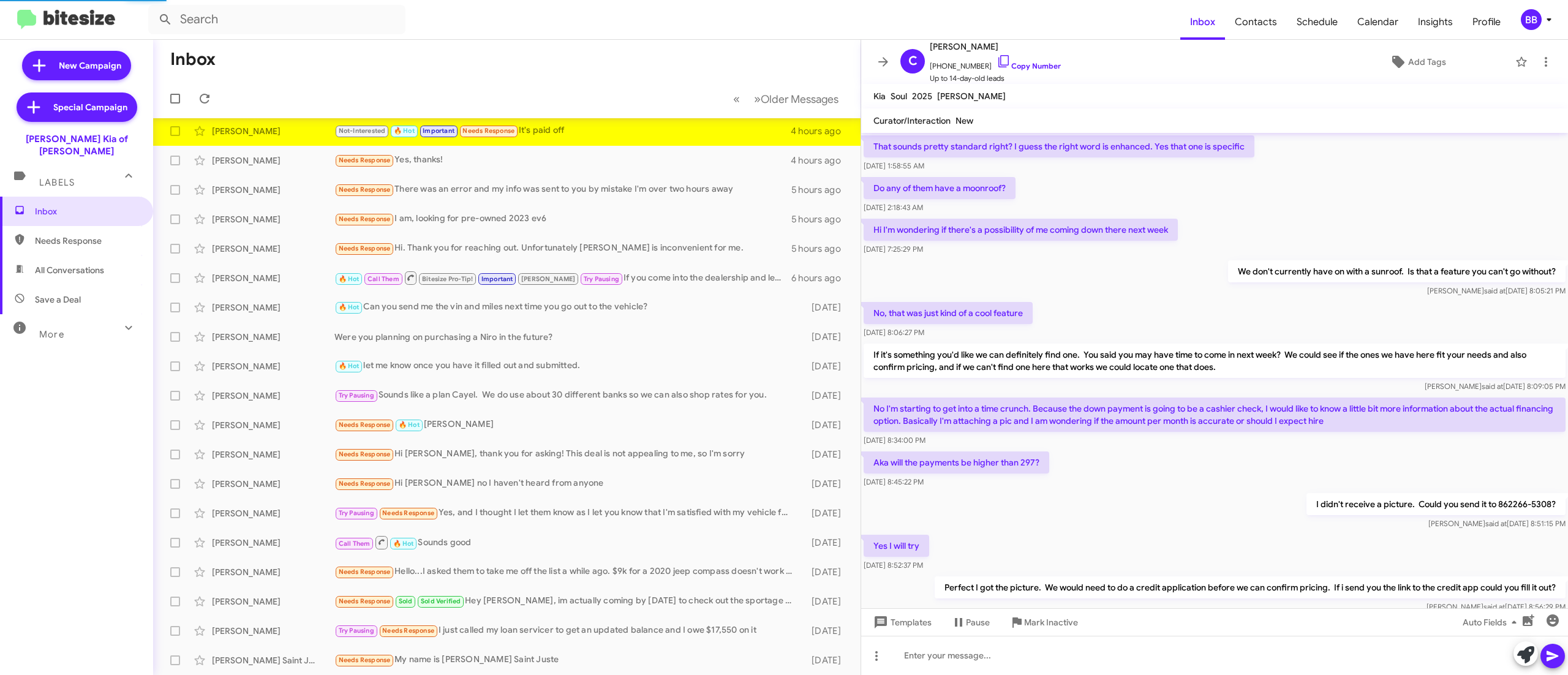
scroll to position [395, 0]
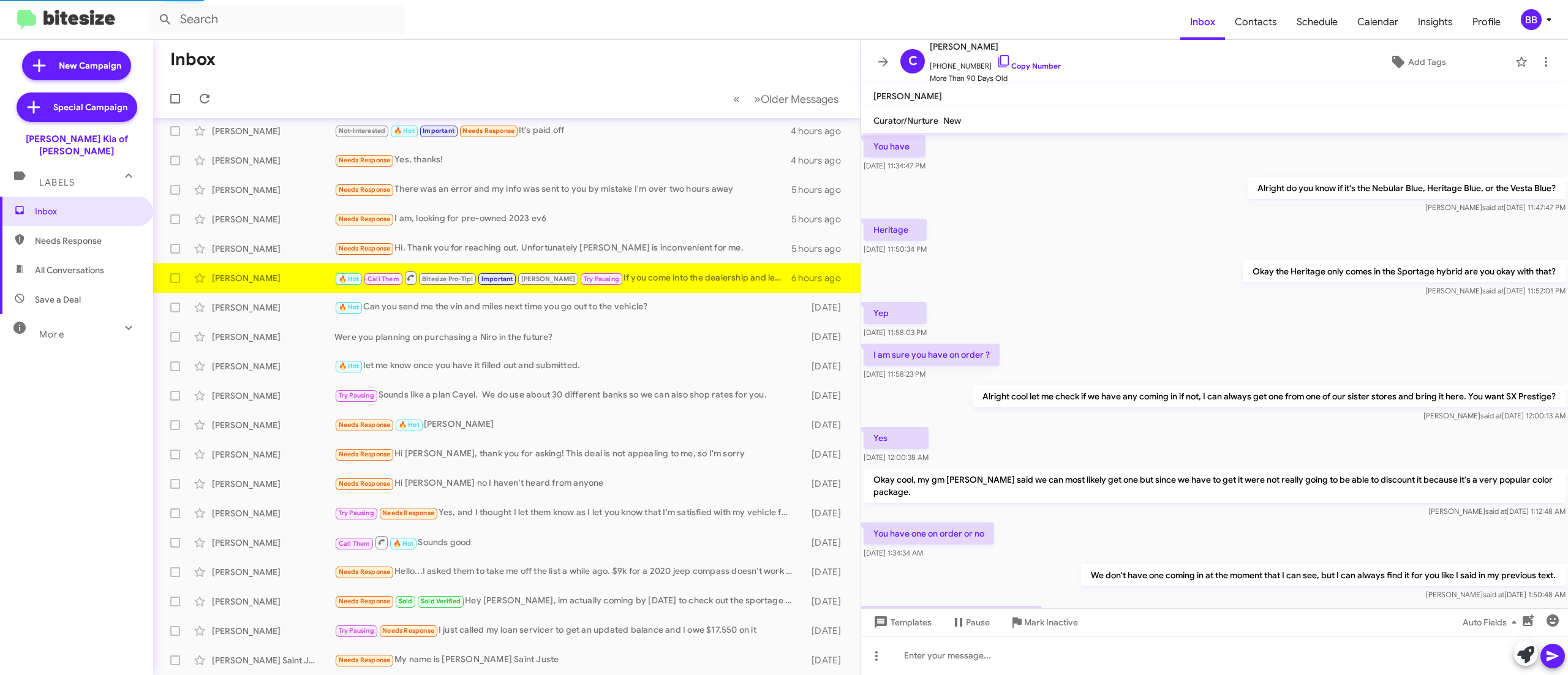
scroll to position [382, 0]
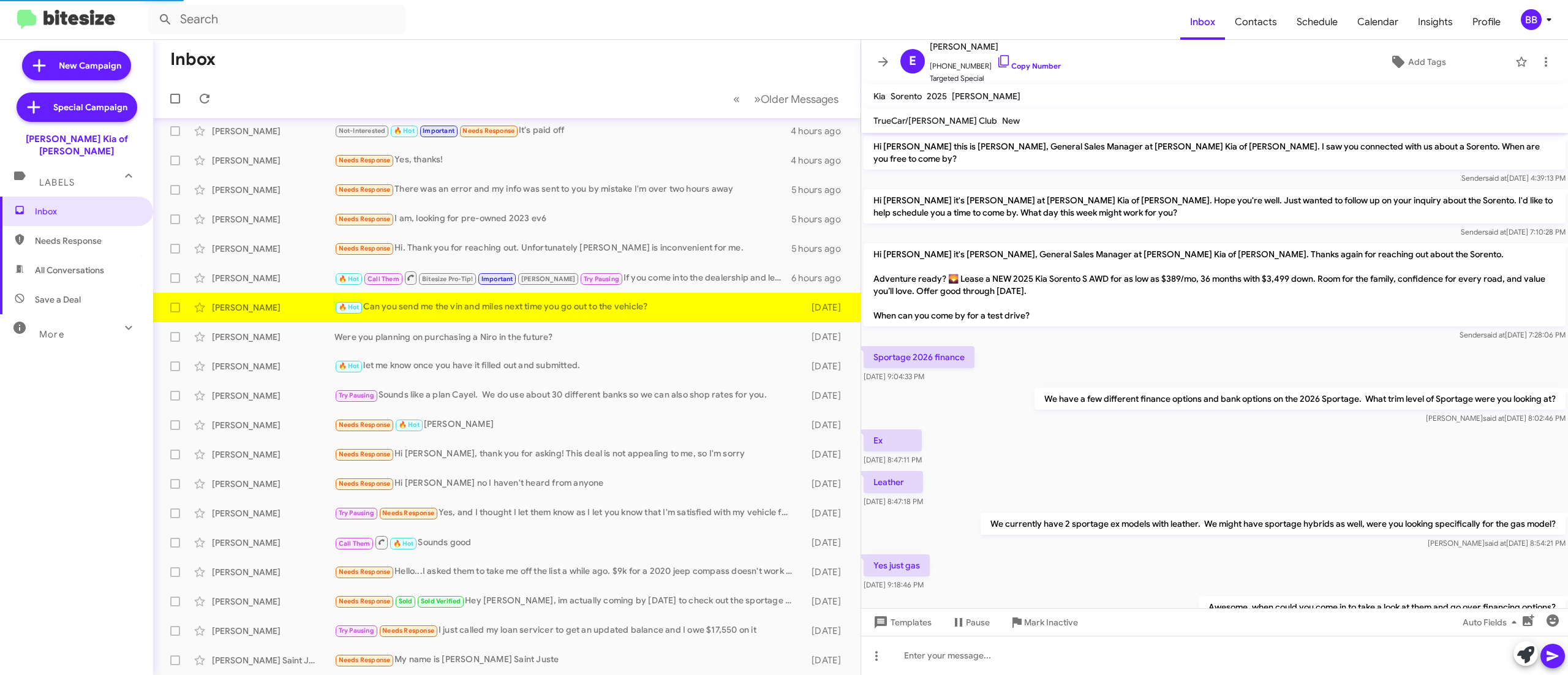
scroll to position [188, 0]
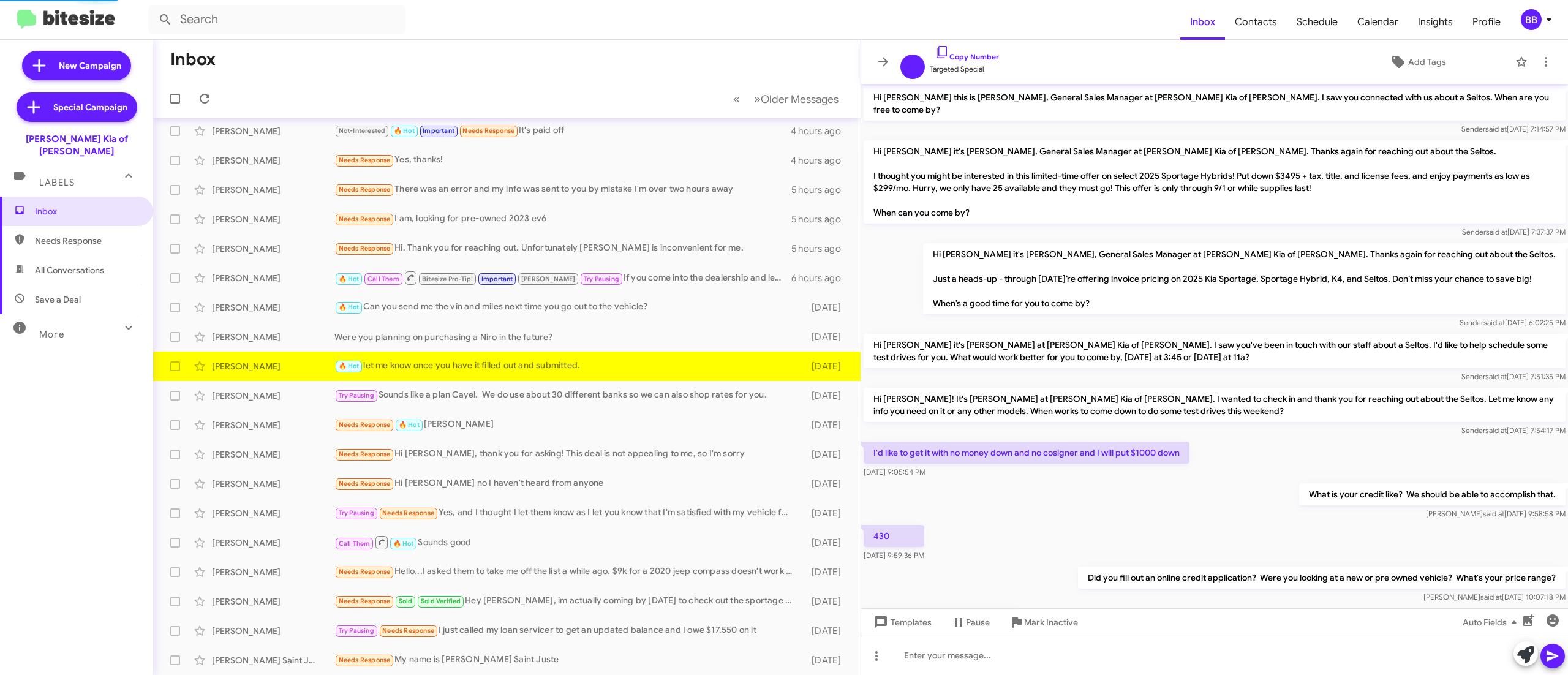
scroll to position [343, 0]
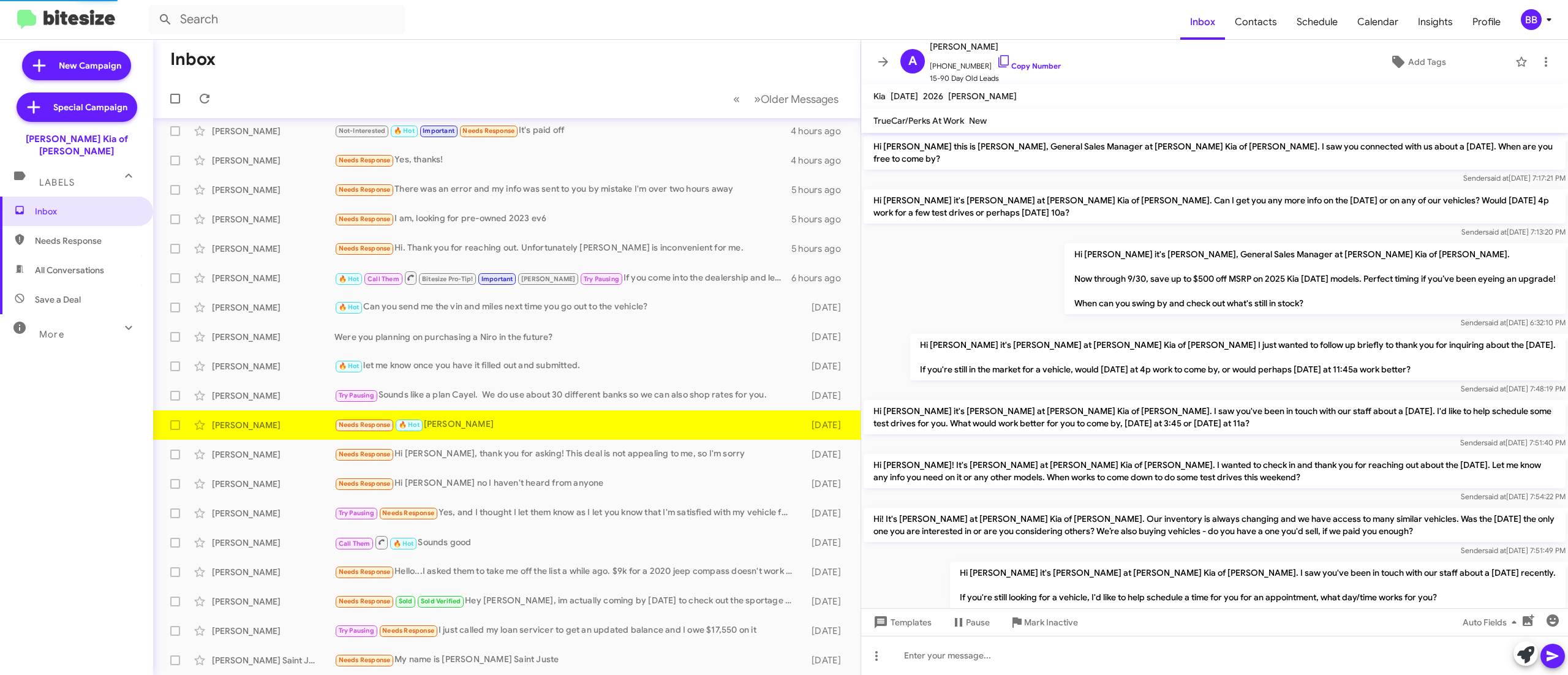
scroll to position [38, 0]
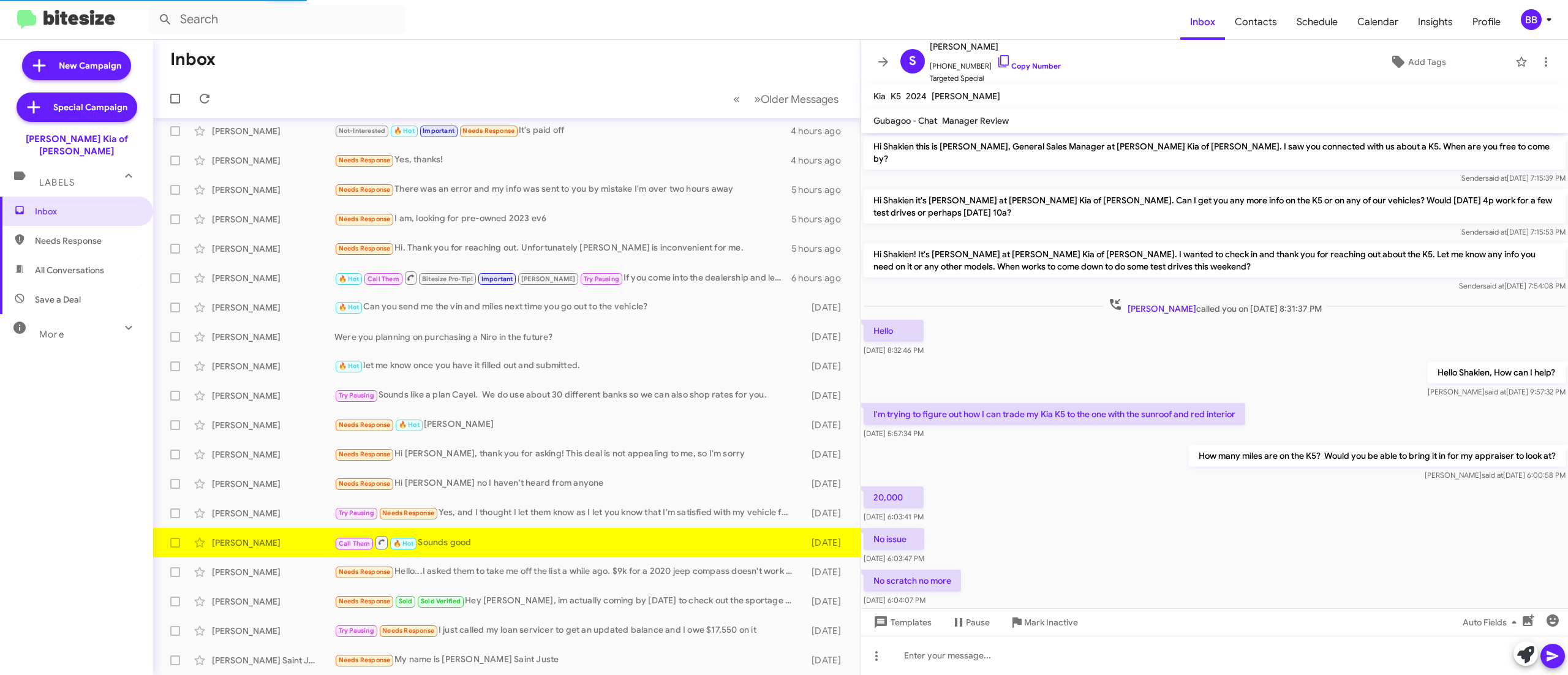
scroll to position [353, 0]
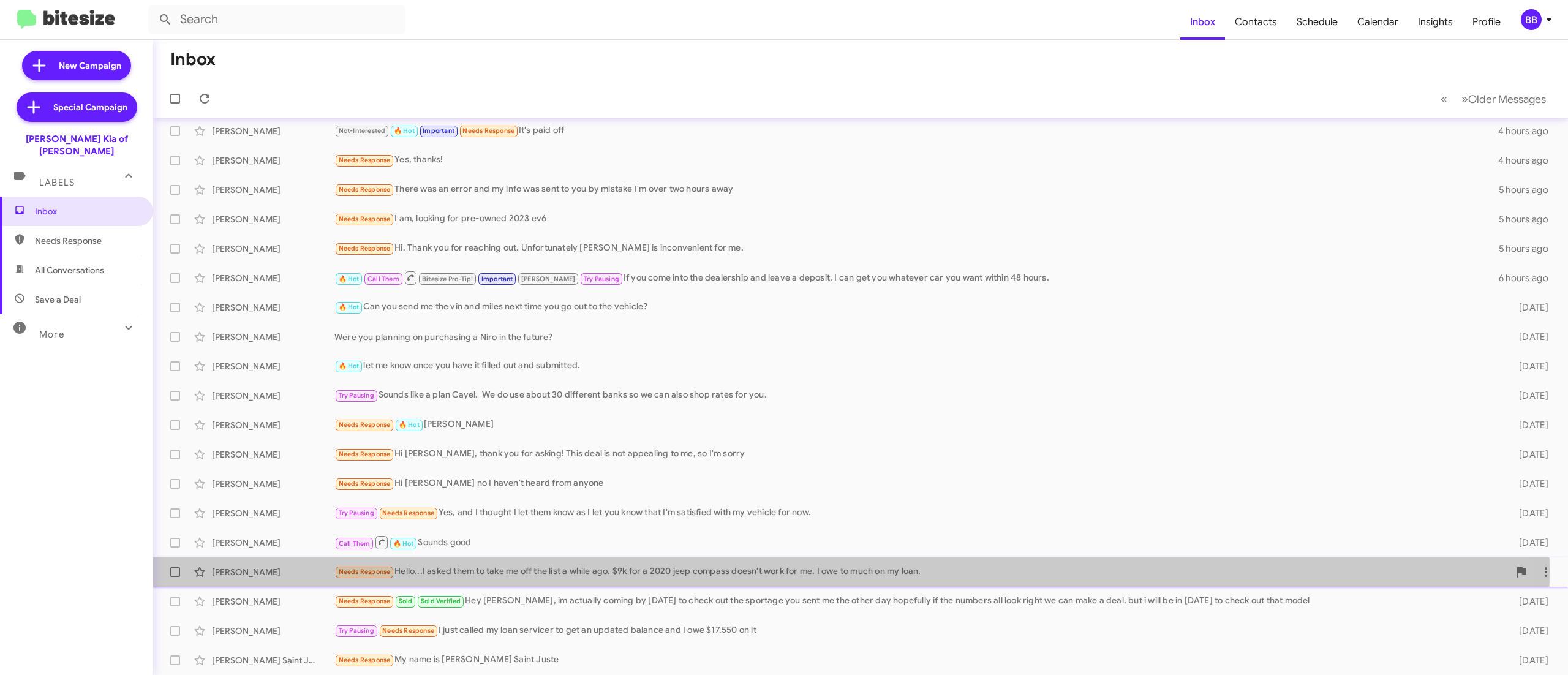
click at [528, 570] on div "Needs Response Hello...I asked them to take me off the list a while ago. $9k fo…" at bounding box center [922, 572] width 1175 height 14
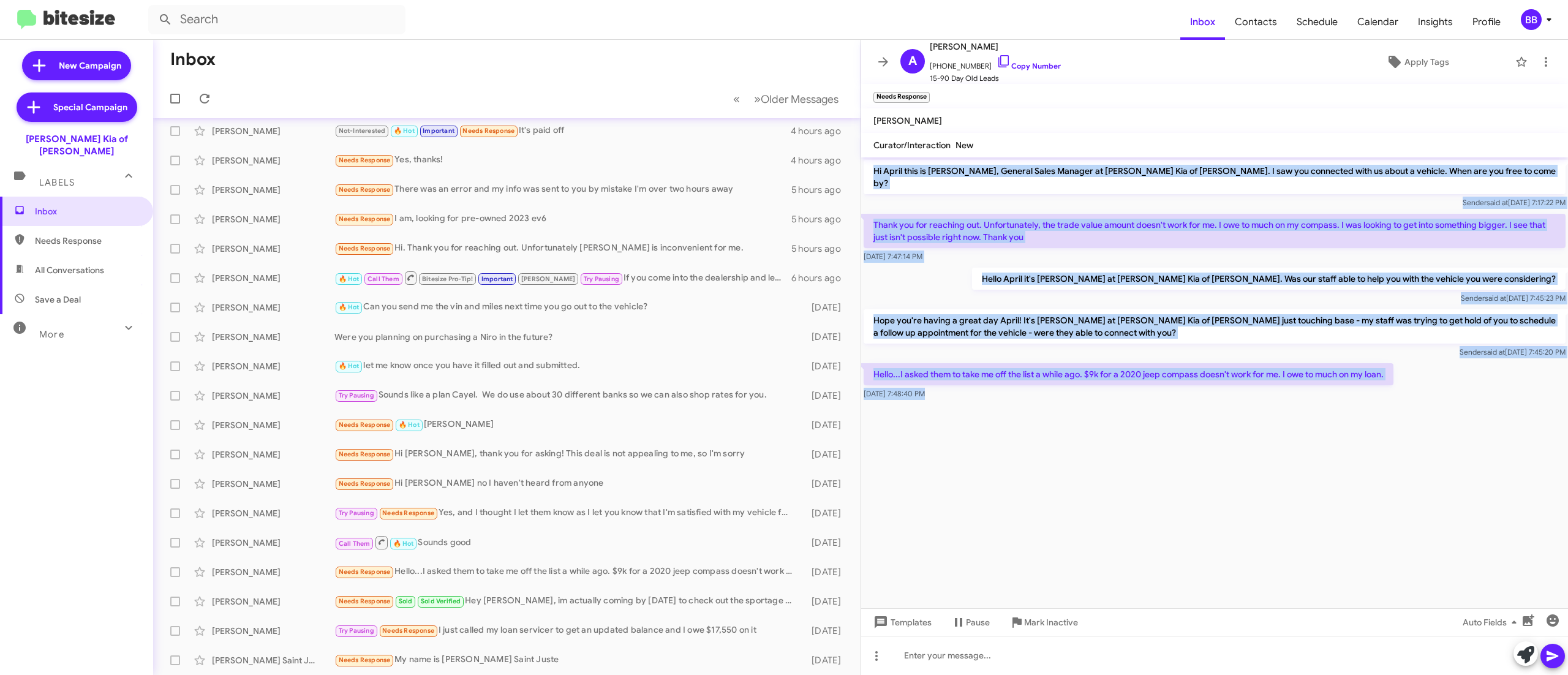
drag, startPoint x: 893, startPoint y: 164, endPoint x: 1139, endPoint y: 440, distance: 369.7
click at [1139, 440] on cdk-virtual-scroll-viewport "Hi April this is [PERSON_NAME], General Sales Manager at [PERSON_NAME] Kia of […" at bounding box center [1215, 383] width 707 height 451
copy div "Hi April this is [PERSON_NAME], General Sales Manager at [PERSON_NAME] Kia of […"
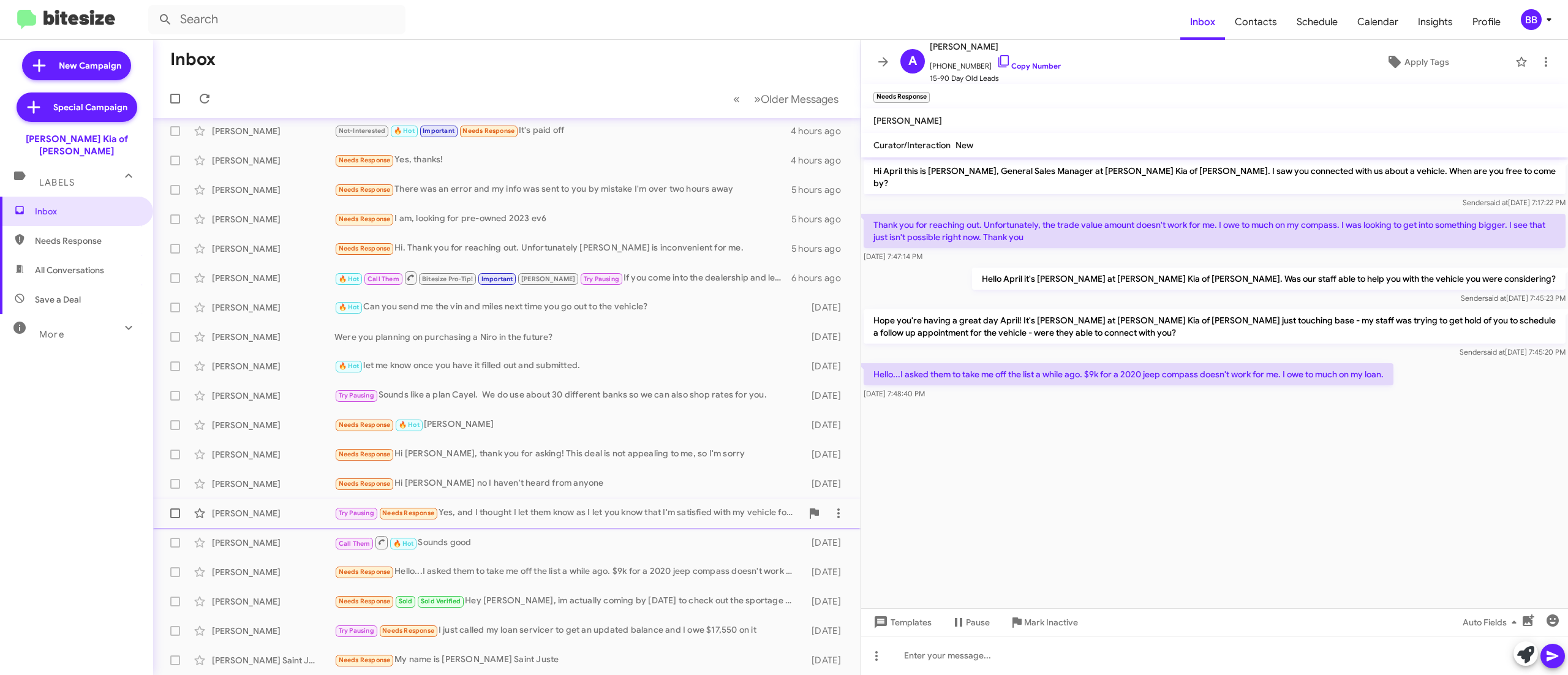
click at [269, 507] on div "[PERSON_NAME]" at bounding box center [273, 513] width 122 height 12
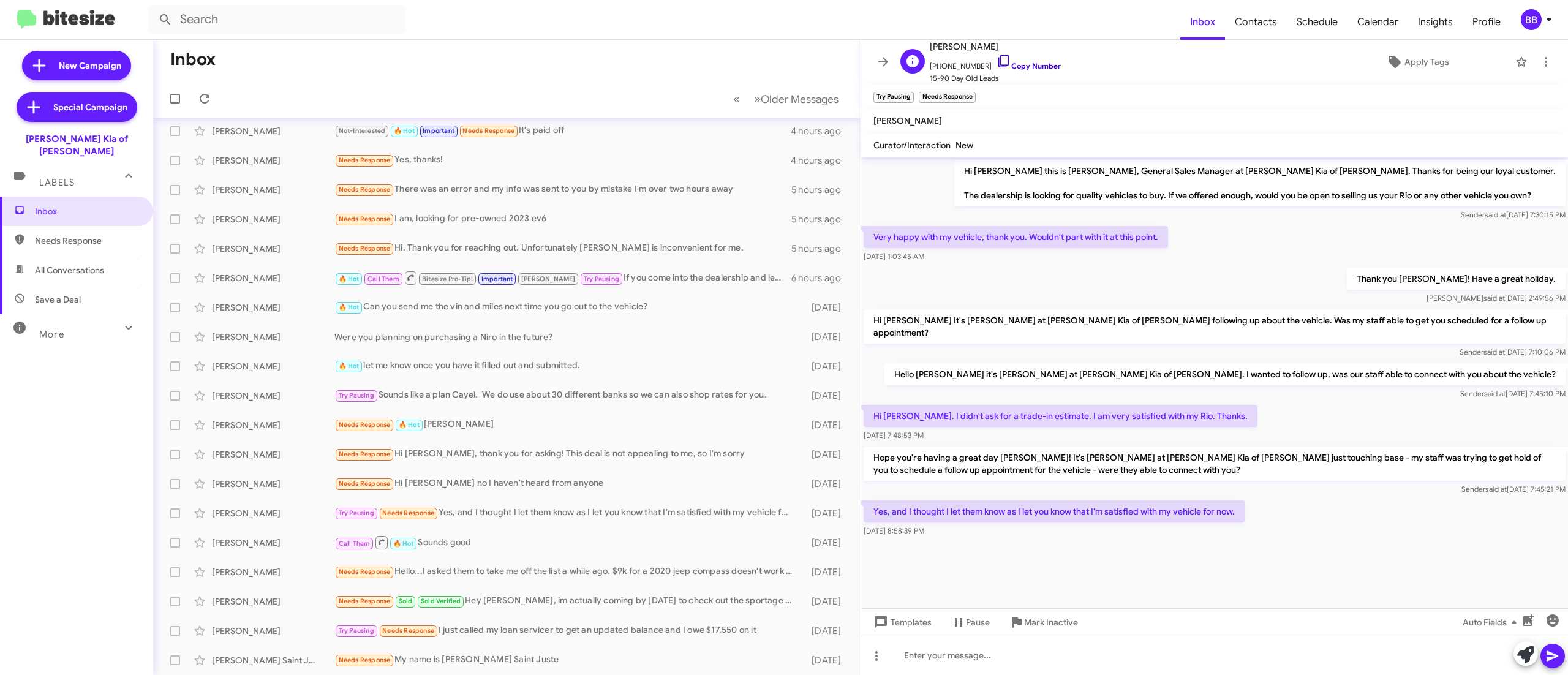
click at [1017, 67] on link "Copy Number" at bounding box center [1029, 66] width 64 height 9
click at [1531, 21] on div "BB" at bounding box center [1531, 20] width 21 height 21
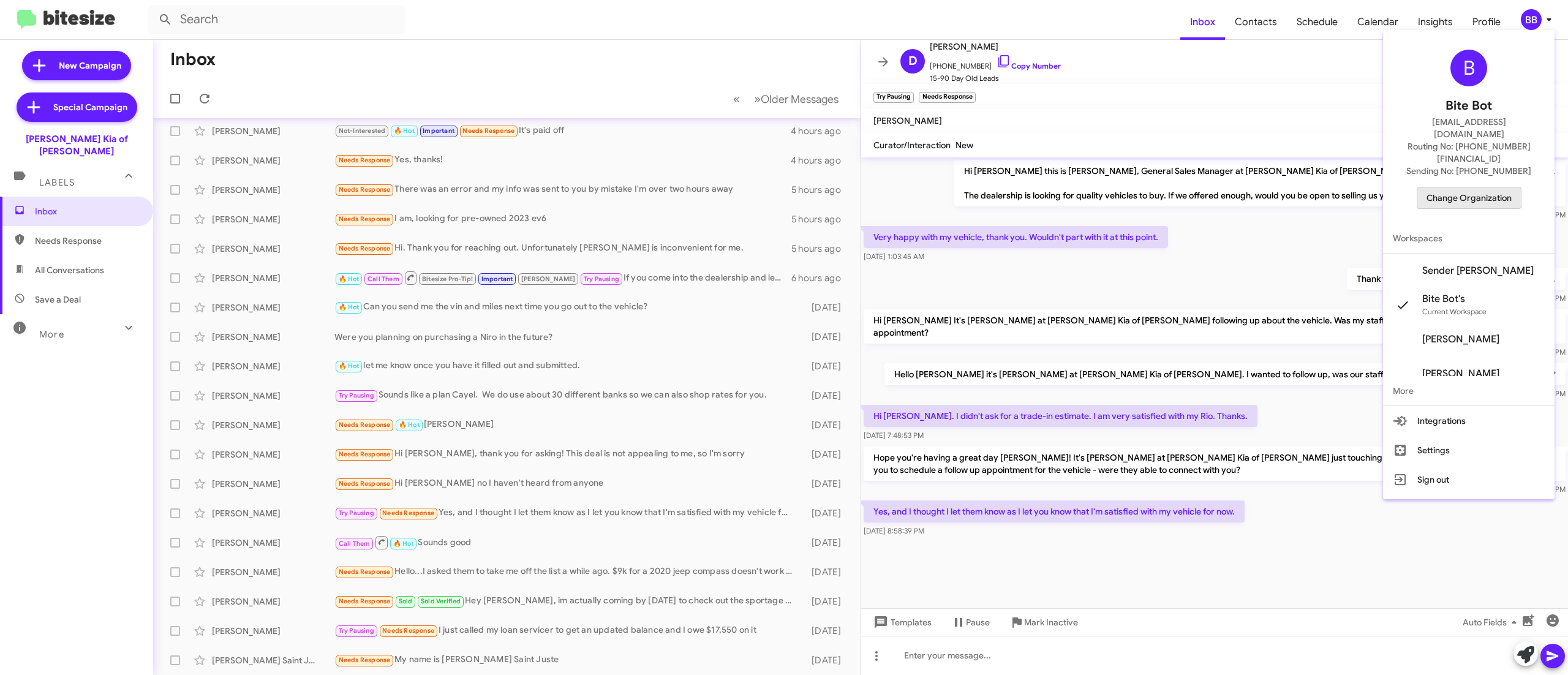
click at [1469, 188] on span "Change Organization" at bounding box center [1469, 198] width 85 height 21
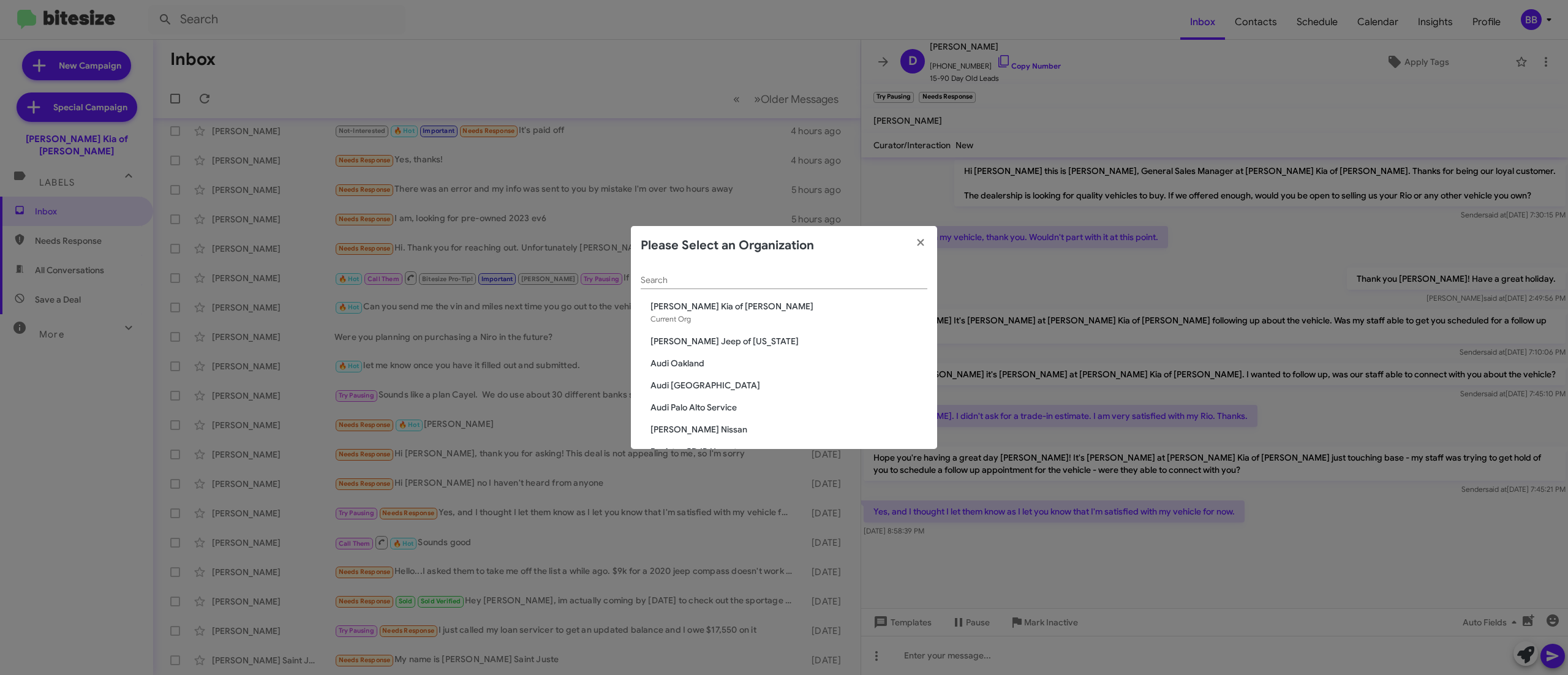
click at [755, 279] on input "Search" at bounding box center [784, 280] width 287 height 10
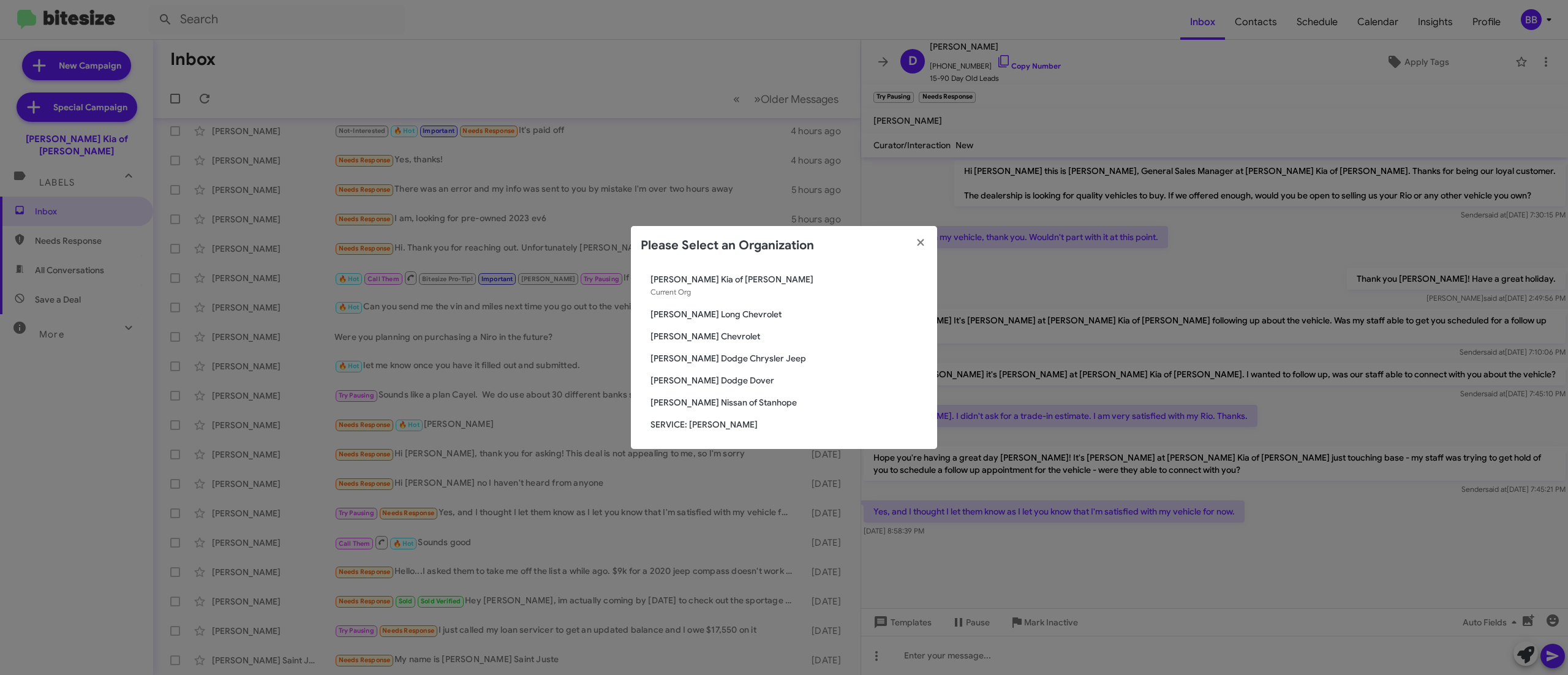
type input "niel"
click at [705, 375] on span "[PERSON_NAME] Dodge Dover" at bounding box center [789, 380] width 277 height 12
